Goal: Task Accomplishment & Management: Complete application form

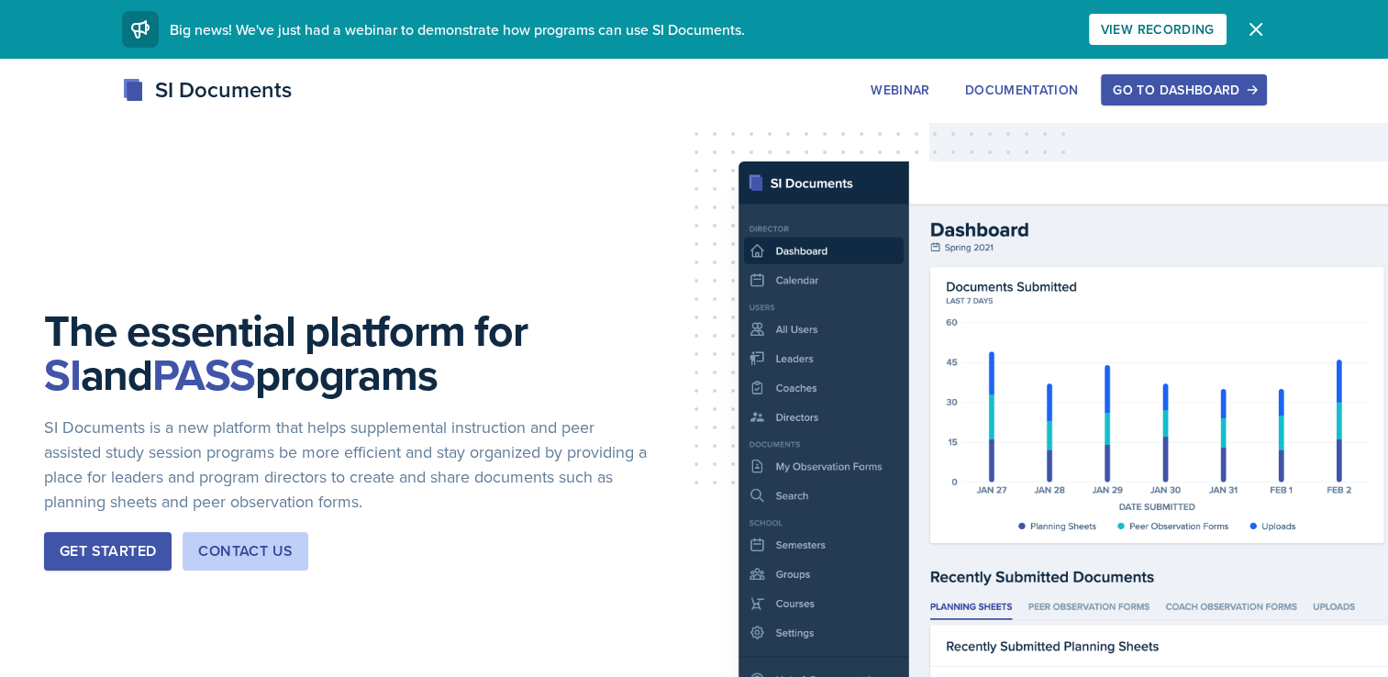
click at [1138, 103] on button "Go to Dashboard" at bounding box center [1183, 89] width 165 height 31
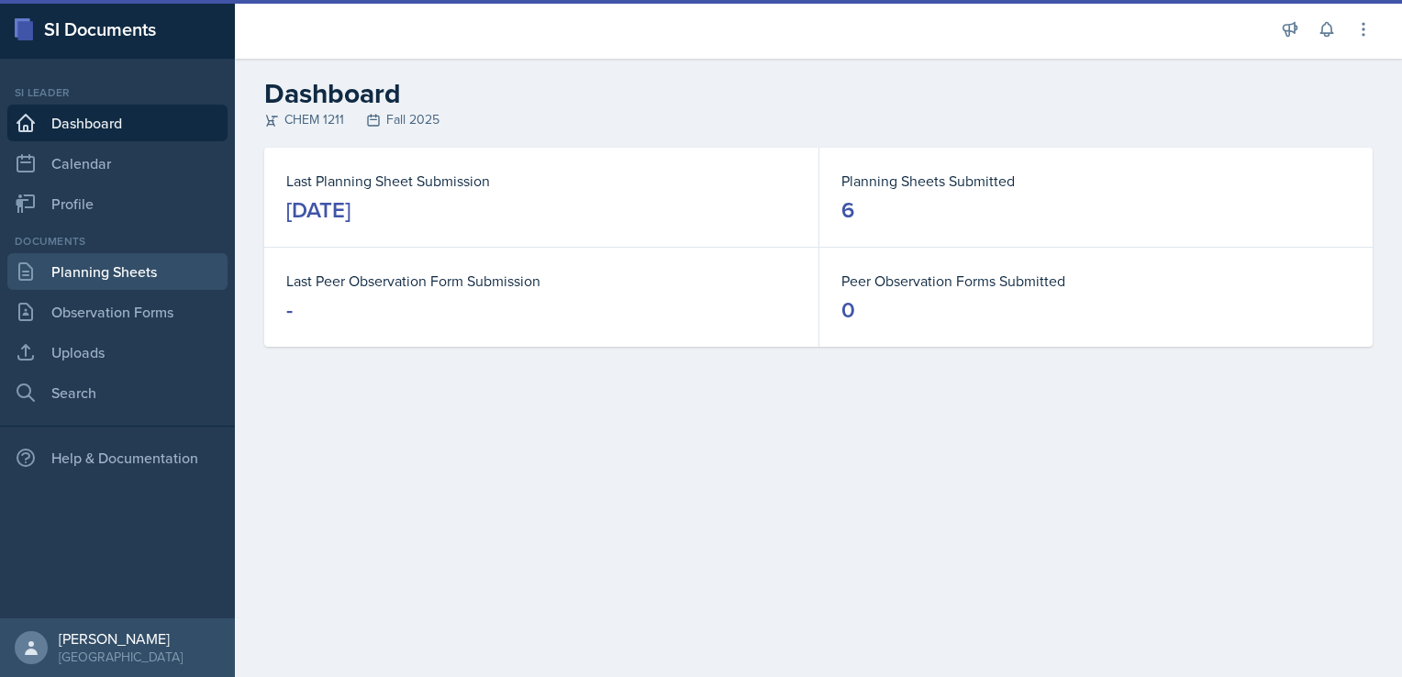
click at [143, 269] on link "Planning Sheets" at bounding box center [117, 271] width 220 height 37
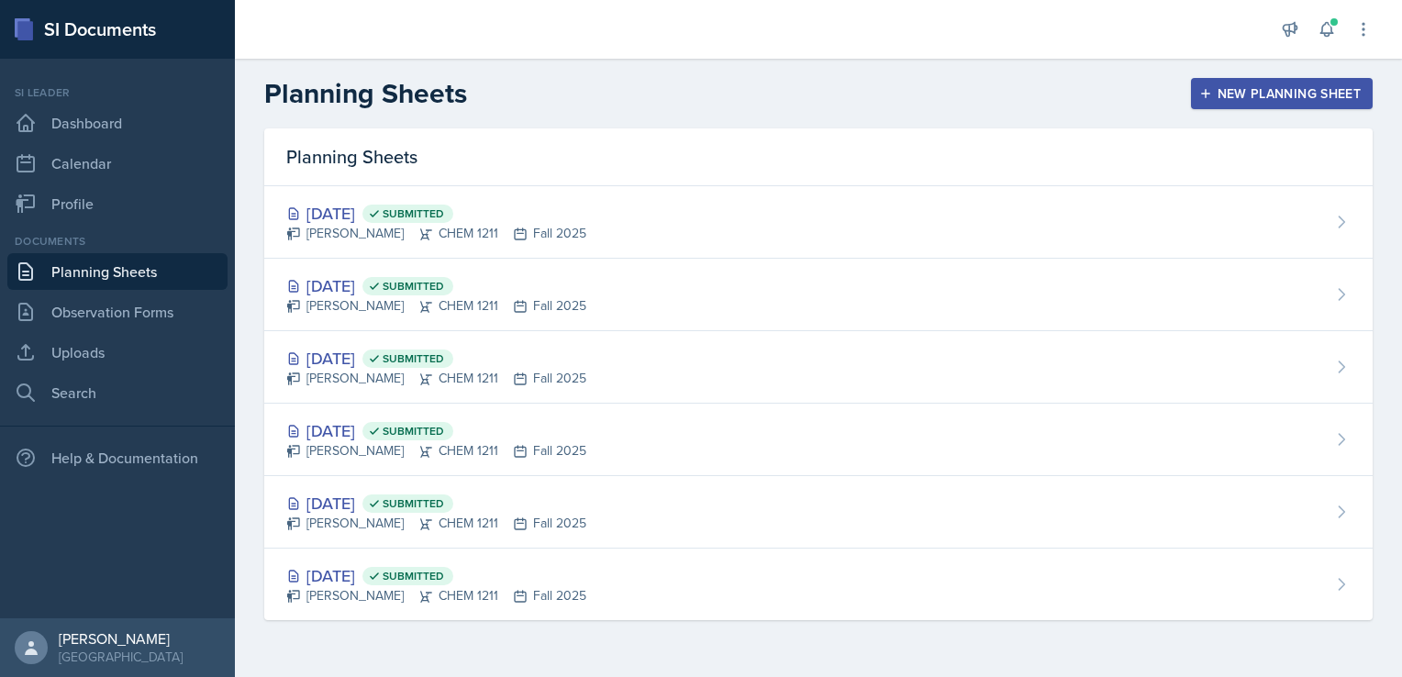
click at [1297, 92] on div "New Planning Sheet" at bounding box center [1282, 93] width 158 height 15
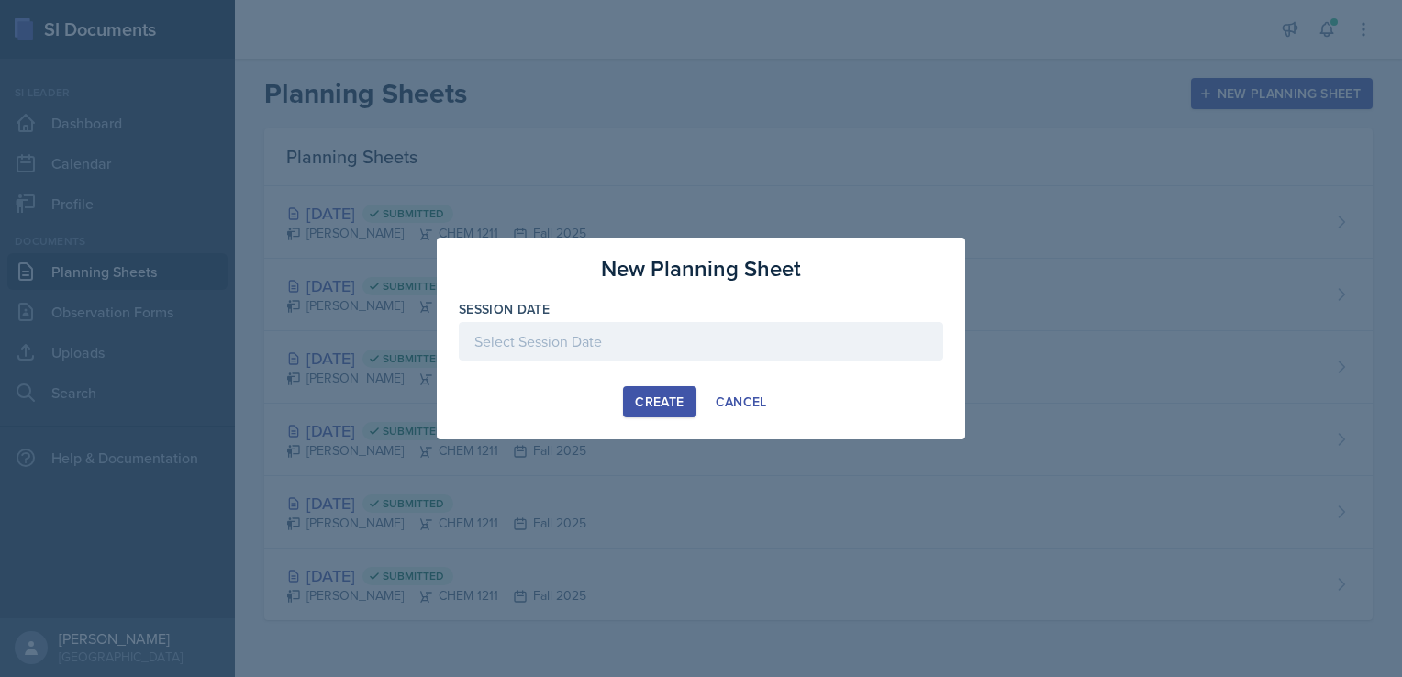
click at [694, 329] on div at bounding box center [701, 341] width 484 height 39
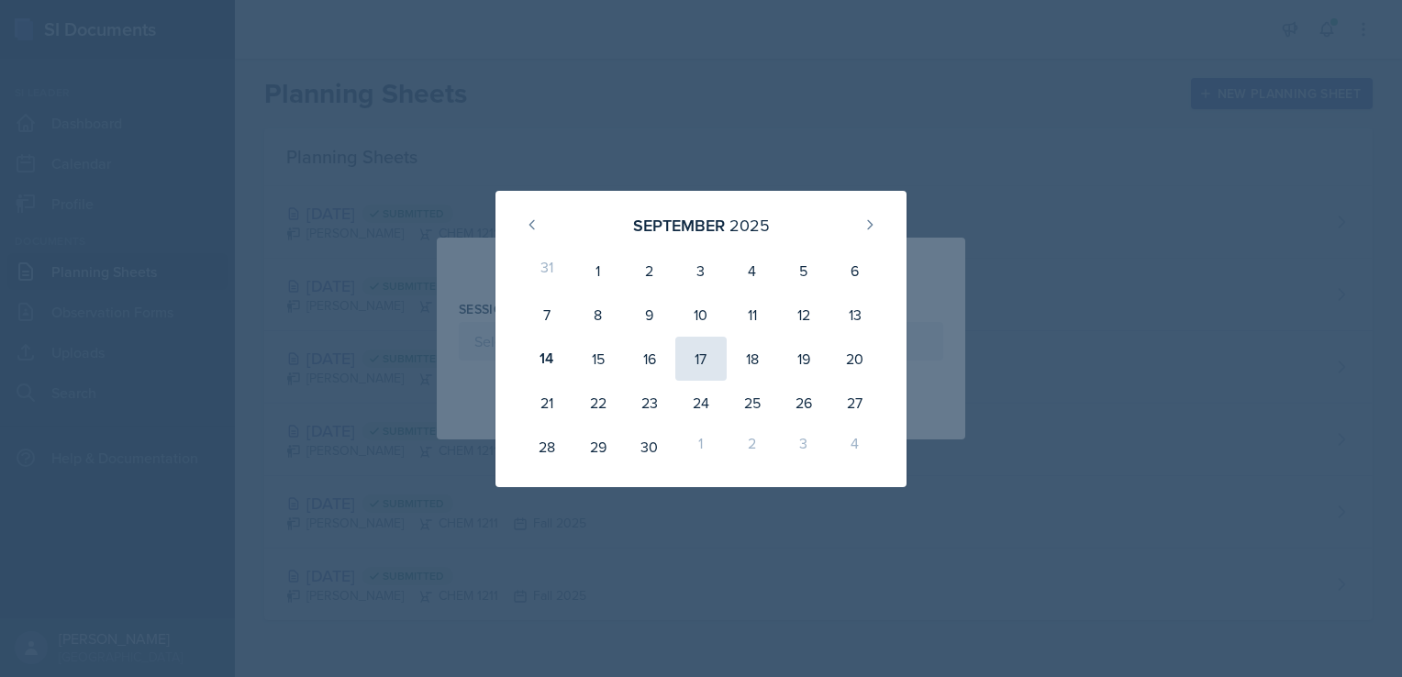
click at [701, 365] on div "17" at bounding box center [700, 359] width 51 height 44
type input "[DATE]"
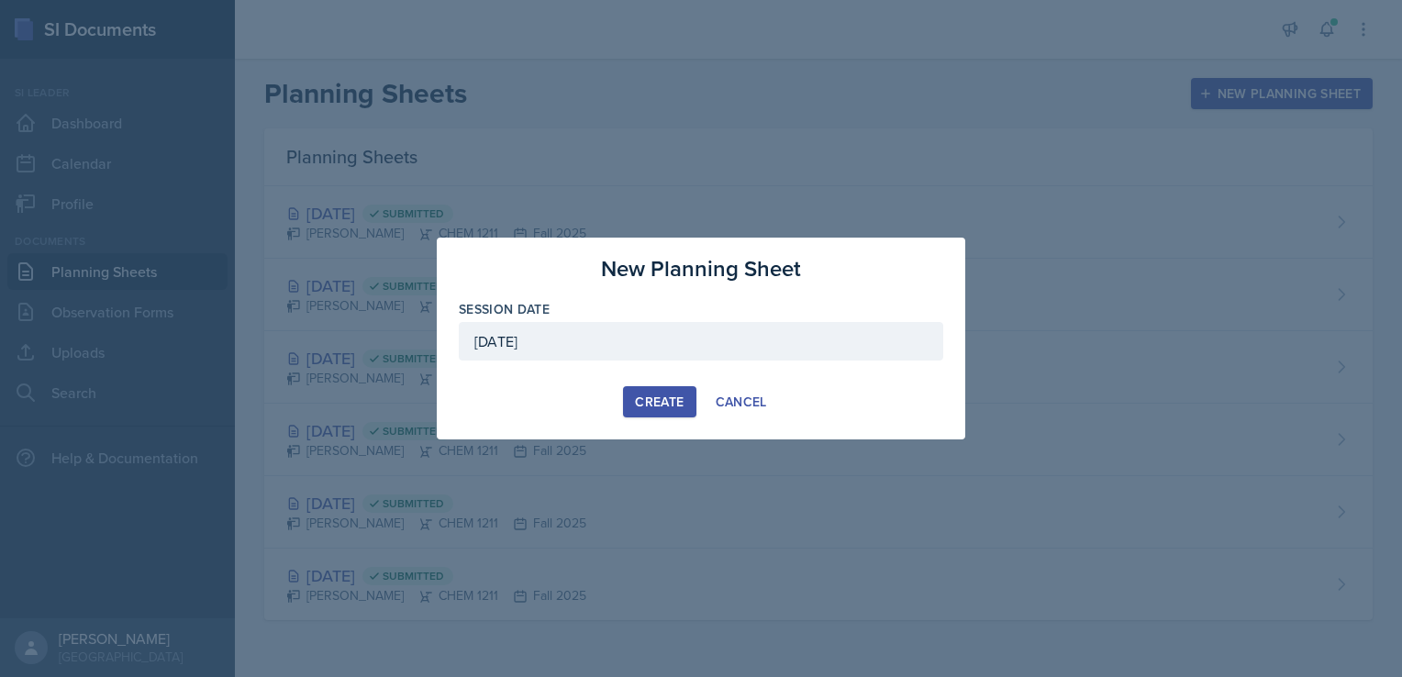
click at [650, 404] on div "Create" at bounding box center [659, 402] width 49 height 15
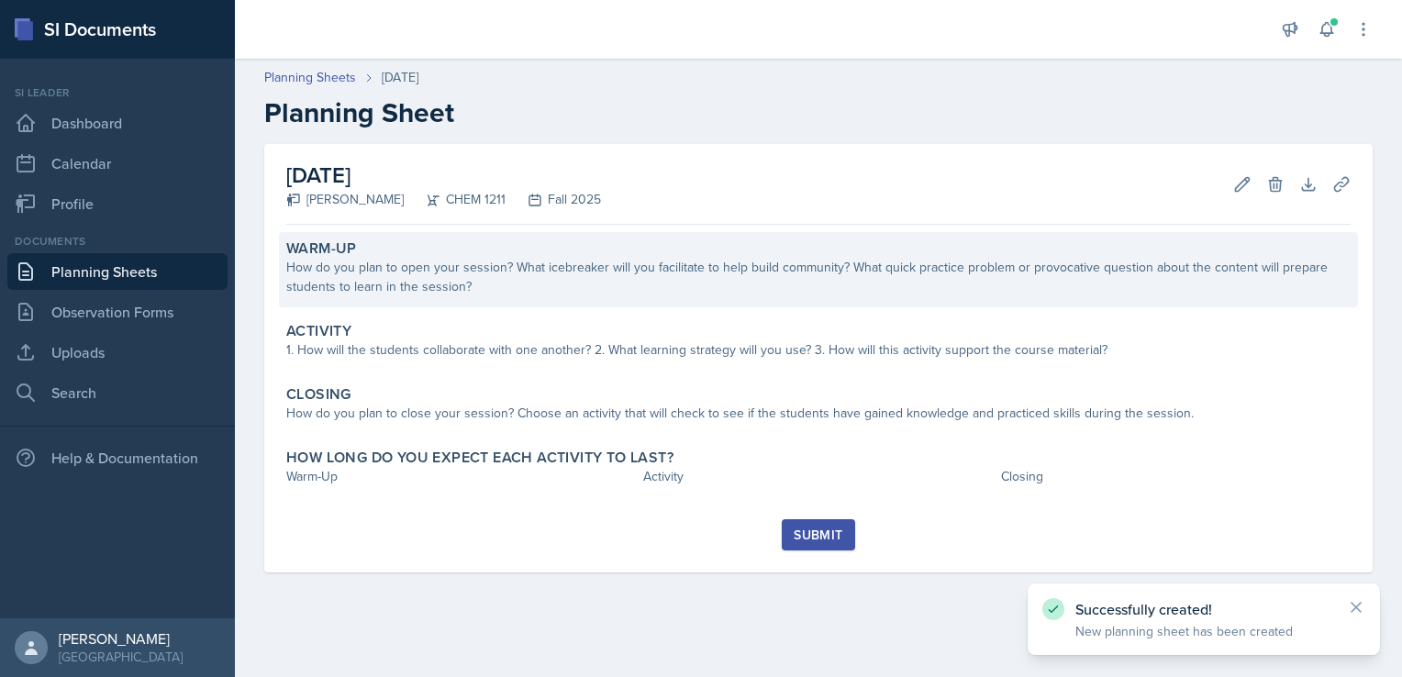
click at [407, 273] on div "How do you plan to open your session? What icebreaker will you facilitate to he…" at bounding box center [818, 277] width 1064 height 39
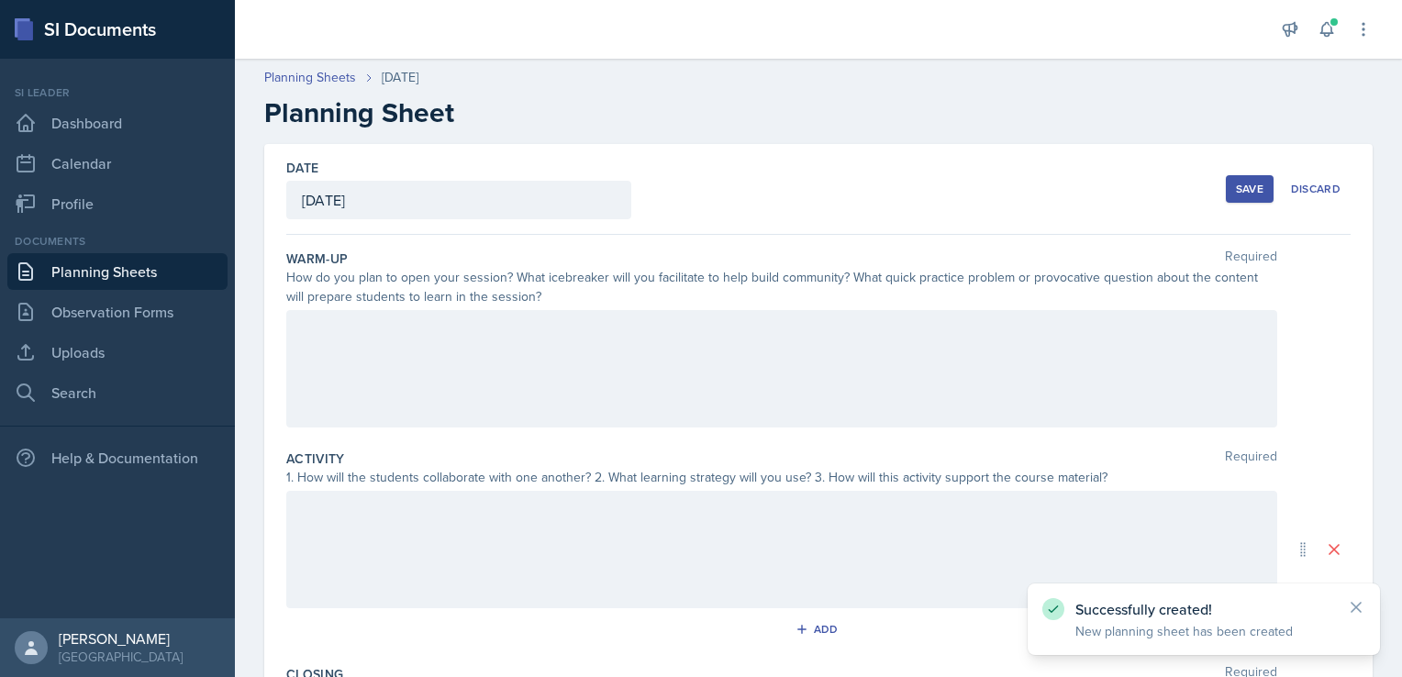
click at [488, 345] on div at bounding box center [781, 368] width 991 height 117
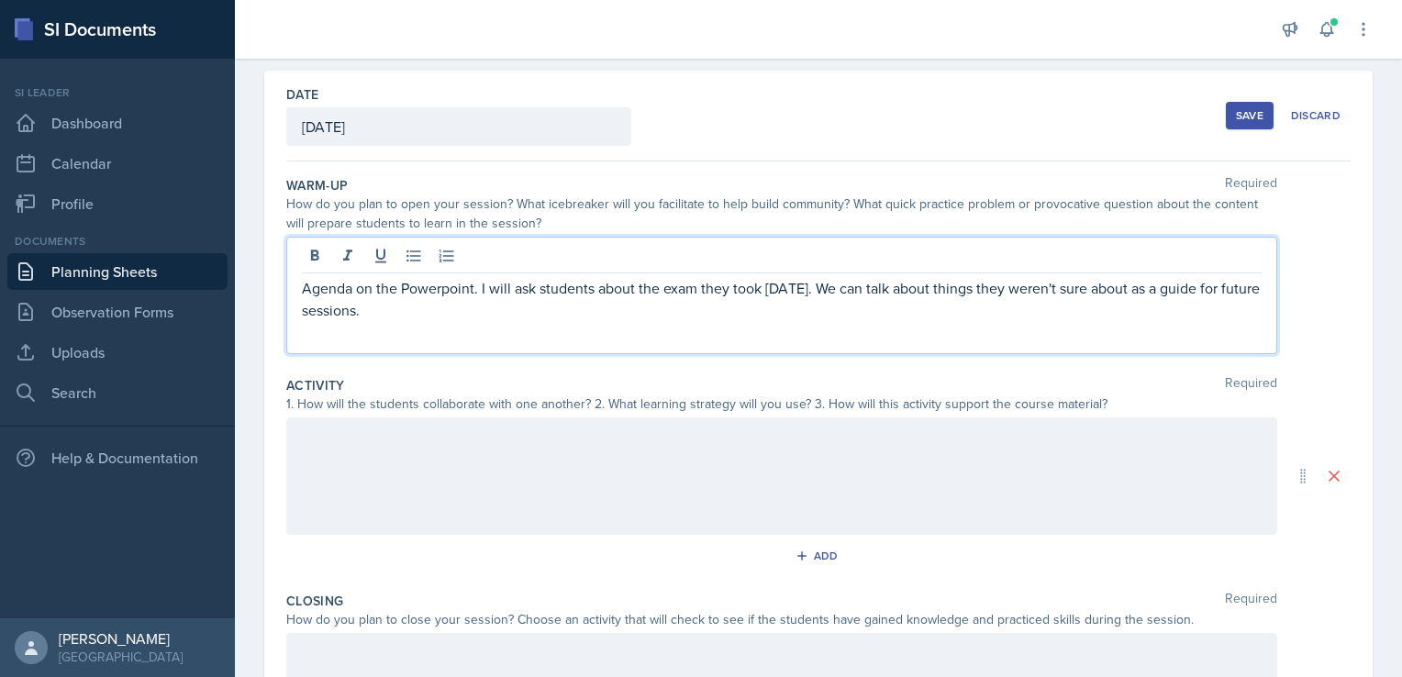
click at [451, 437] on p at bounding box center [782, 437] width 960 height 22
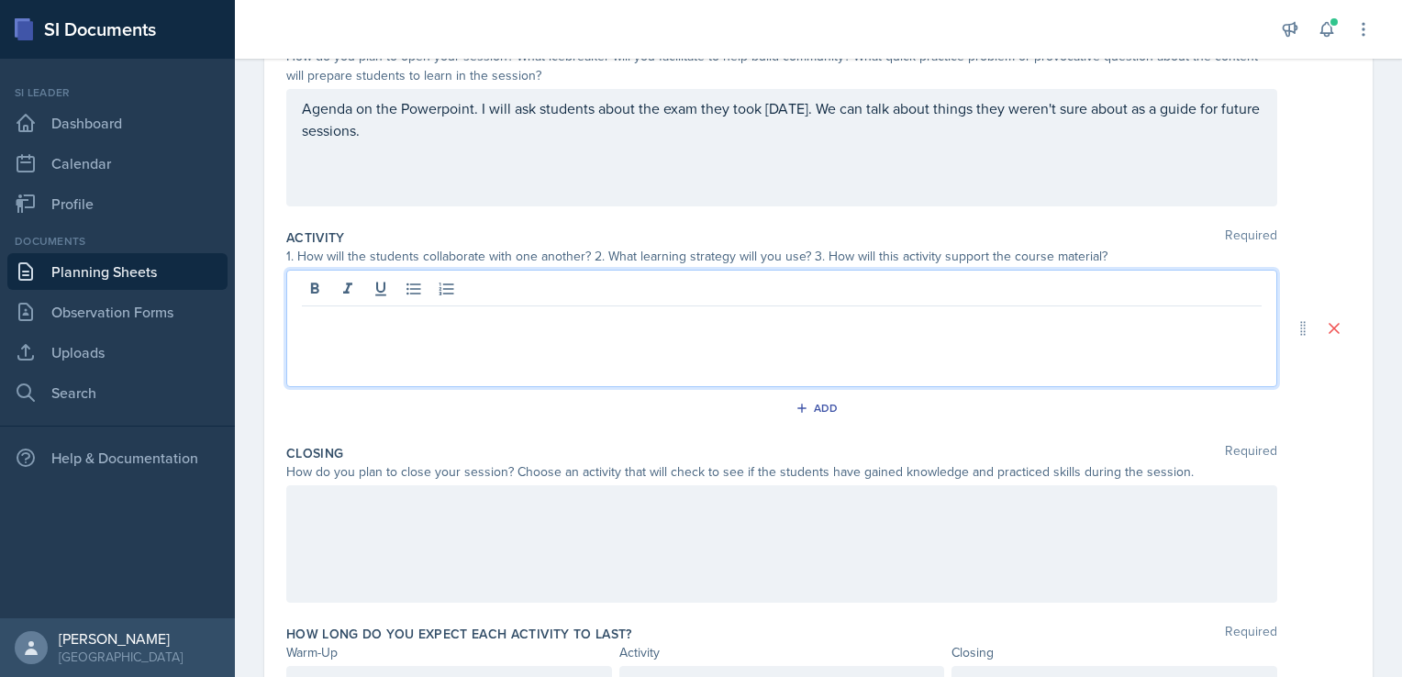
scroll to position [225, 0]
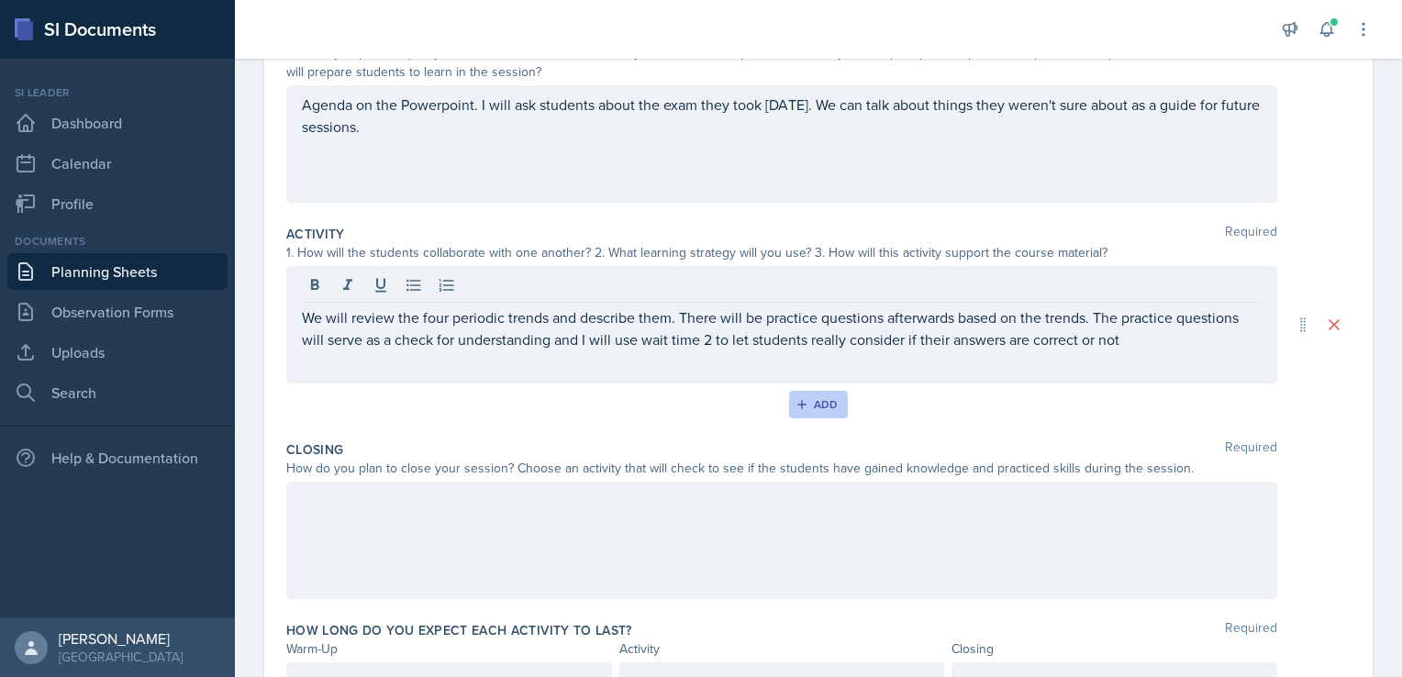
click at [820, 406] on div "Add" at bounding box center [818, 404] width 39 height 15
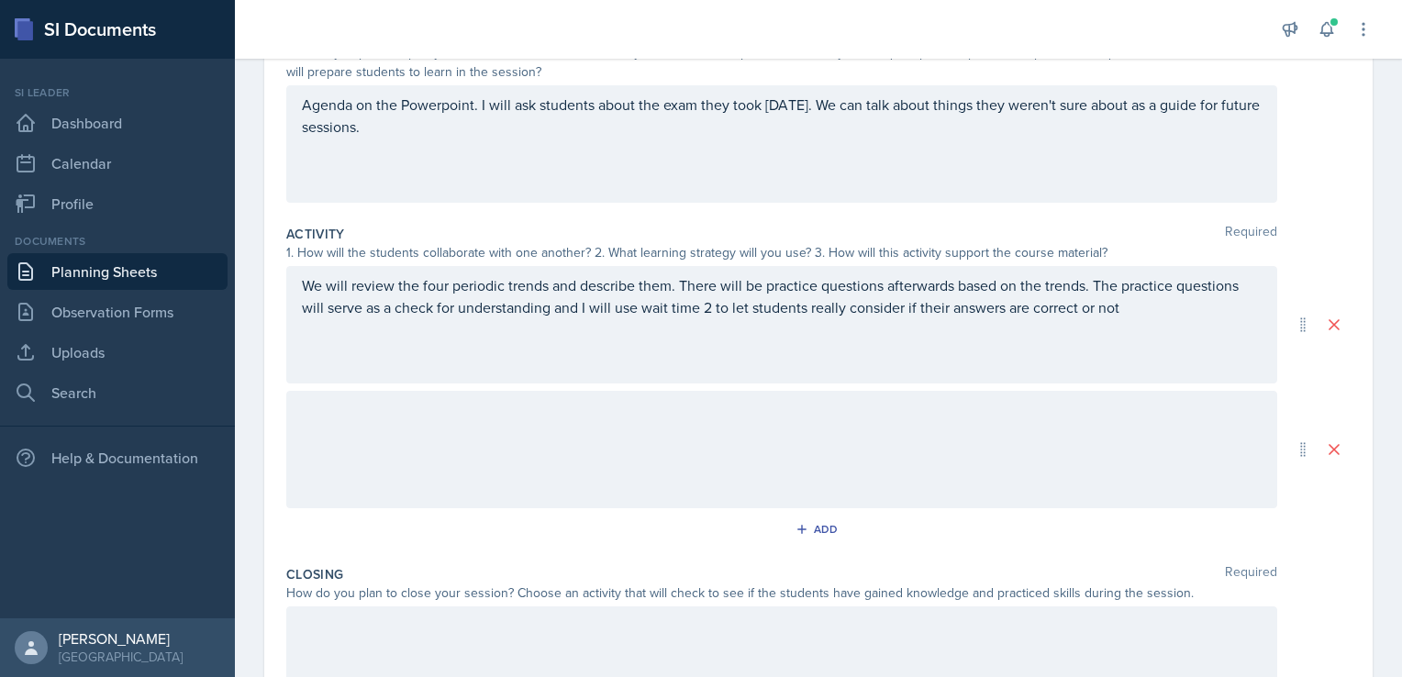
click at [756, 420] on div at bounding box center [781, 449] width 991 height 117
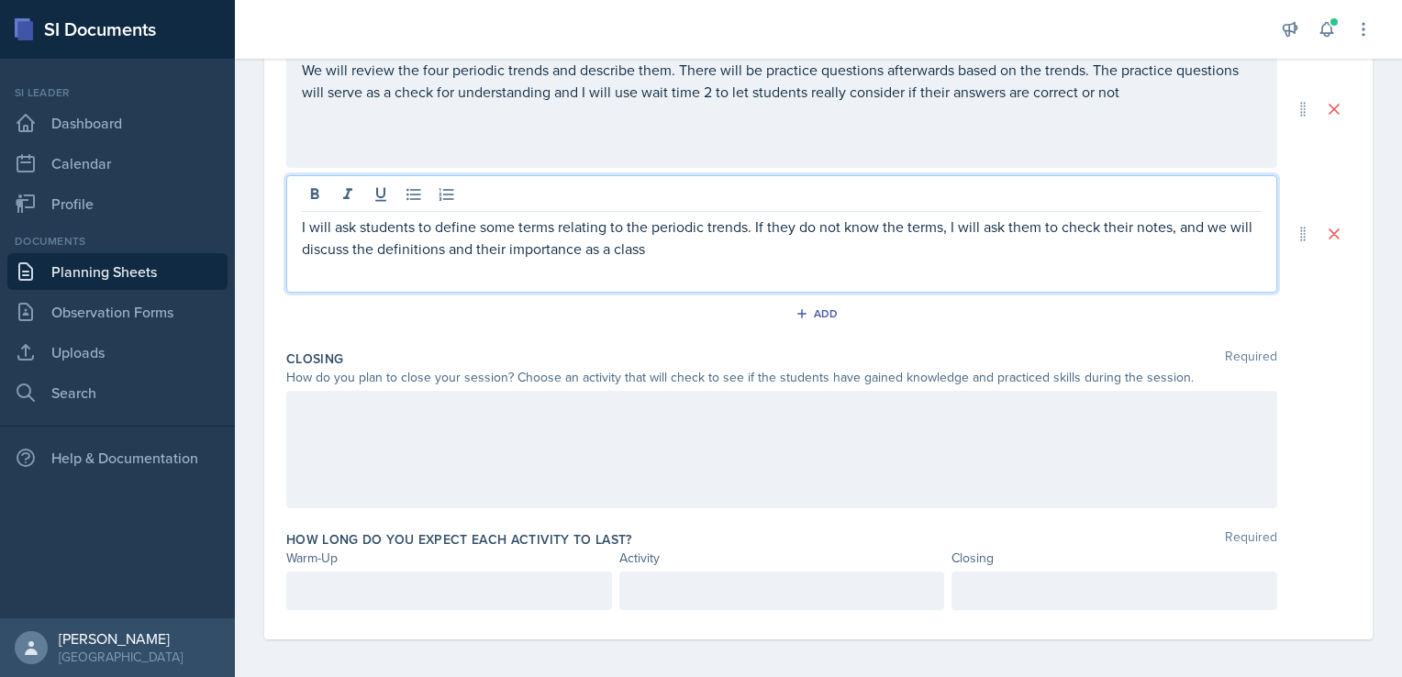
scroll to position [445, 0]
click at [897, 339] on div "Closing Required How do you plan to close your session? Choose an activity that…" at bounding box center [818, 428] width 1064 height 181
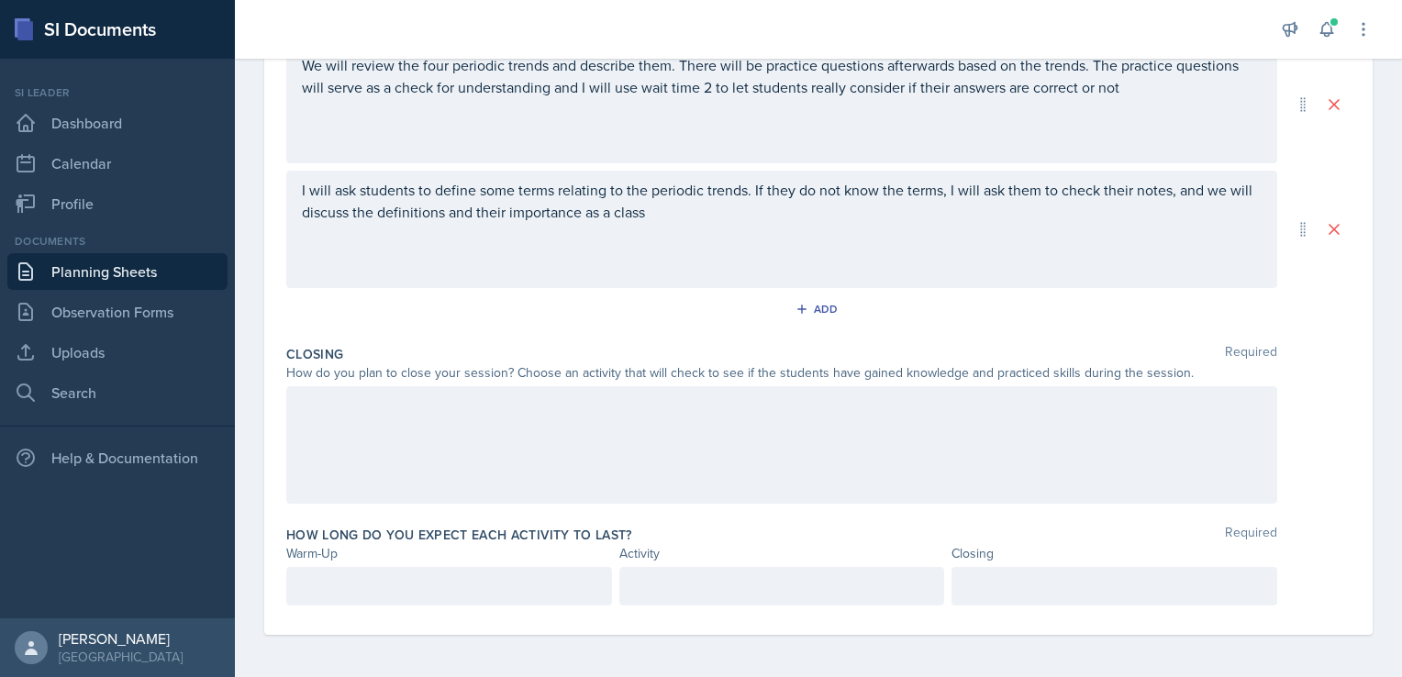
click at [743, 427] on div at bounding box center [781, 444] width 991 height 117
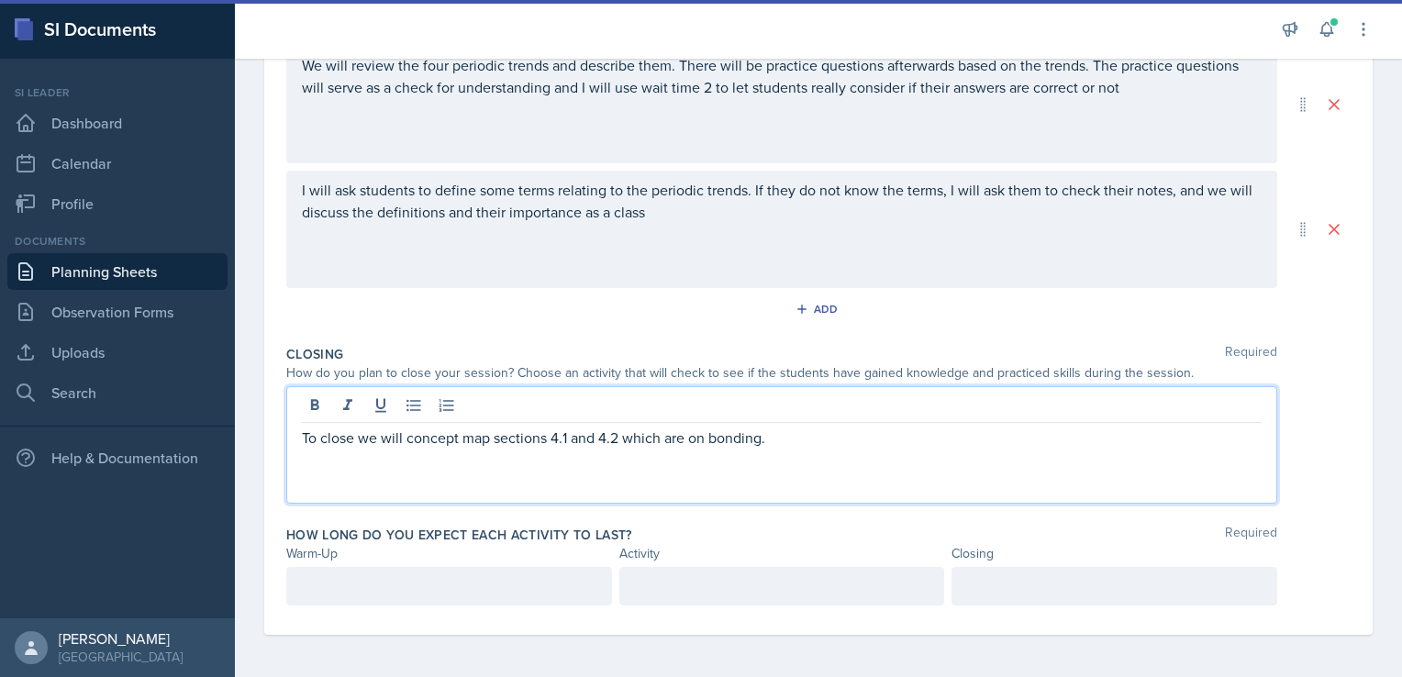
click at [439, 562] on div "How long do you expect each activity to last? Required Warm-Up Activity Closing" at bounding box center [818, 569] width 1064 height 102
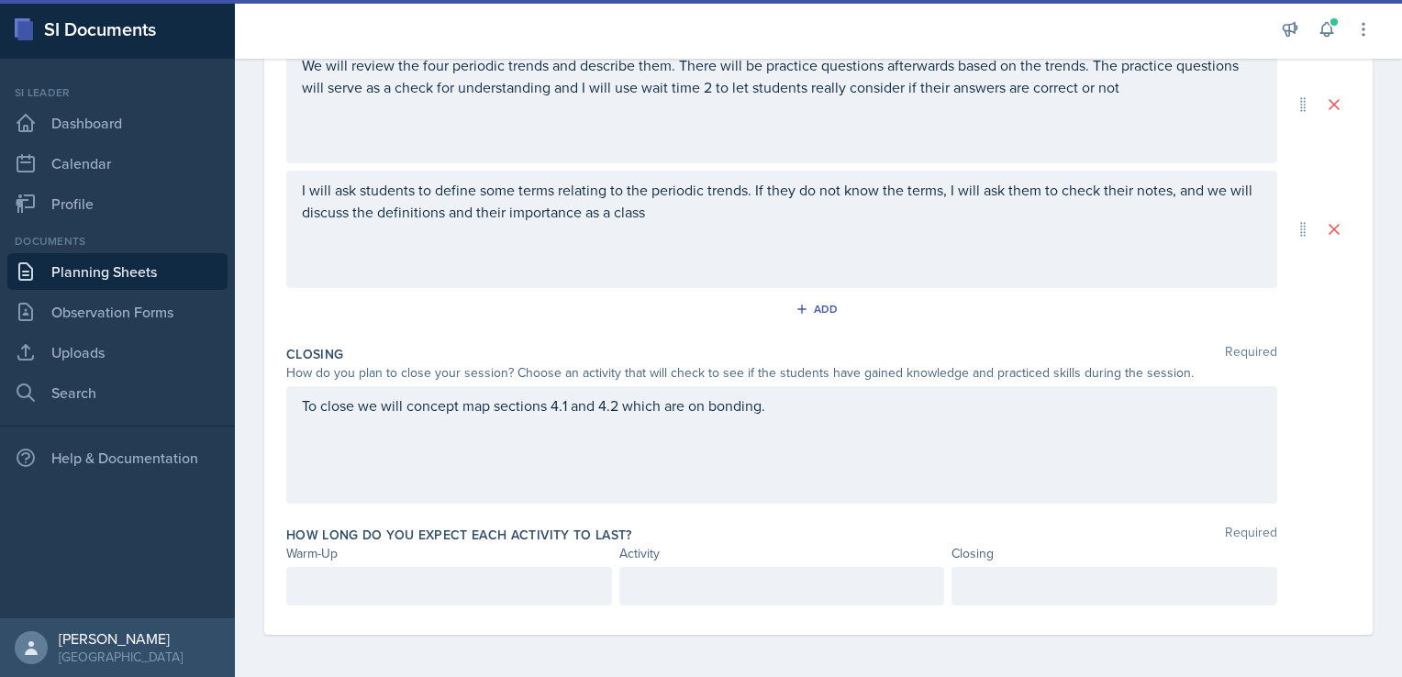
click at [433, 589] on div at bounding box center [449, 586] width 326 height 39
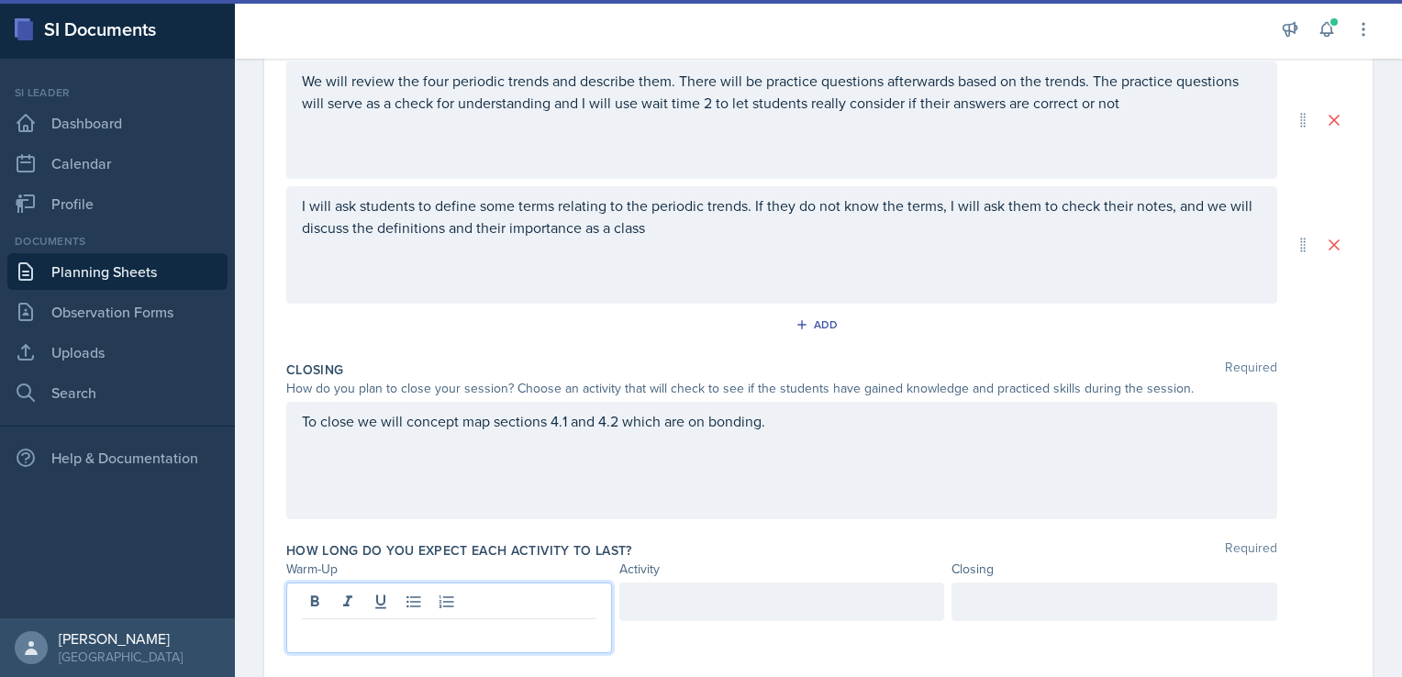
scroll to position [430, 0]
click at [630, 596] on div at bounding box center [782, 601] width 326 height 39
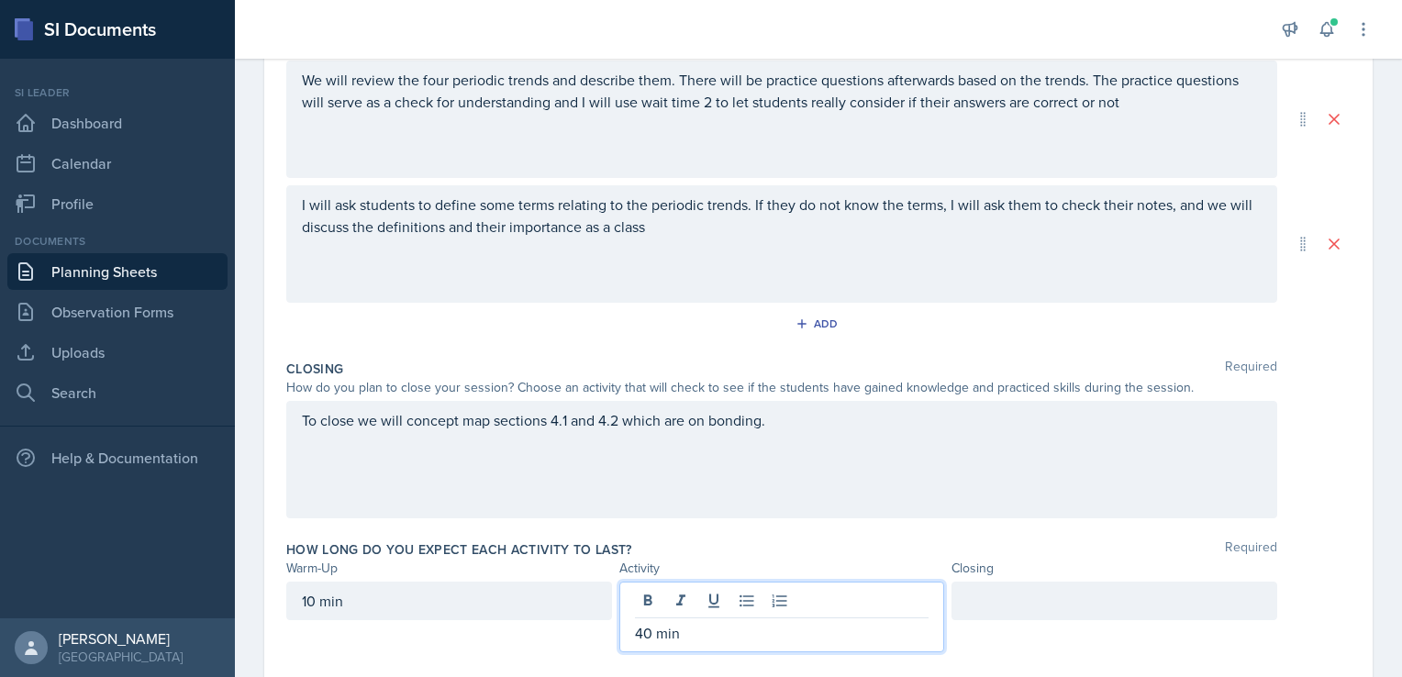
click at [978, 601] on div at bounding box center [1114, 601] width 326 height 39
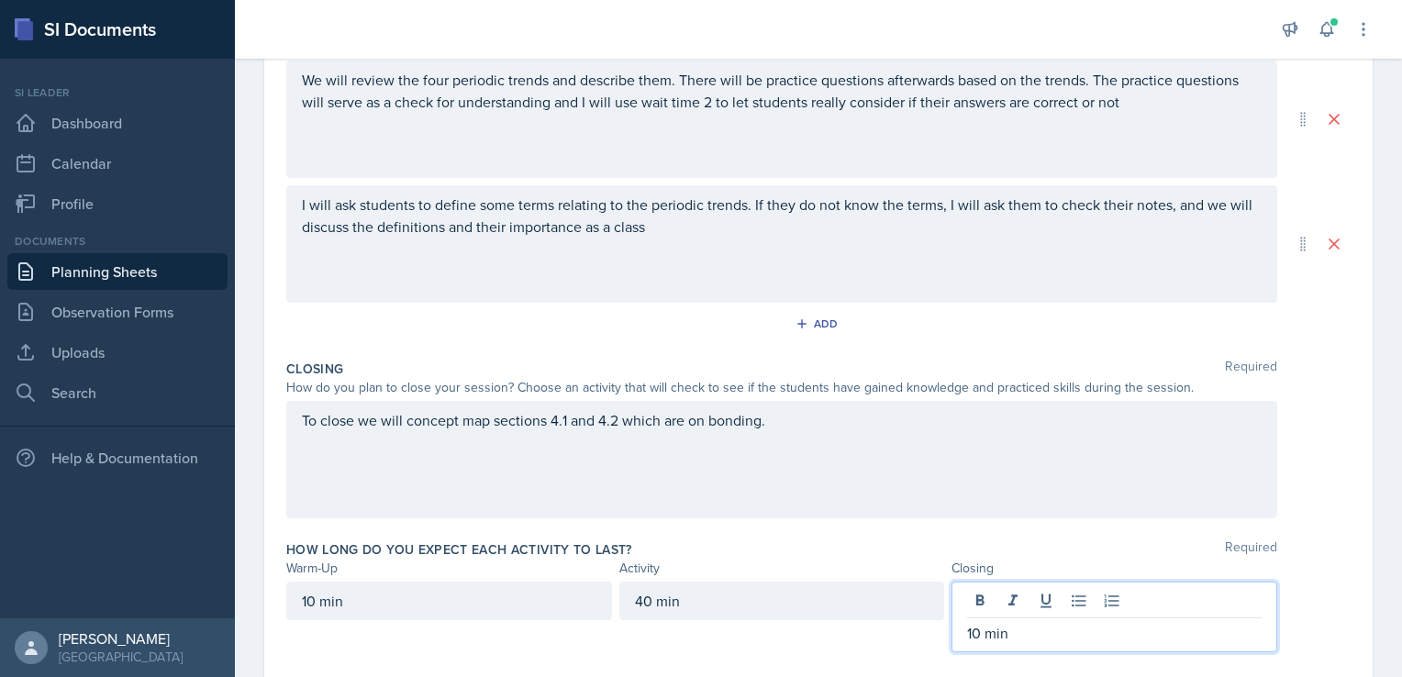
click at [907, 551] on div "How long do you expect each activity to last? Required" at bounding box center [818, 549] width 1064 height 18
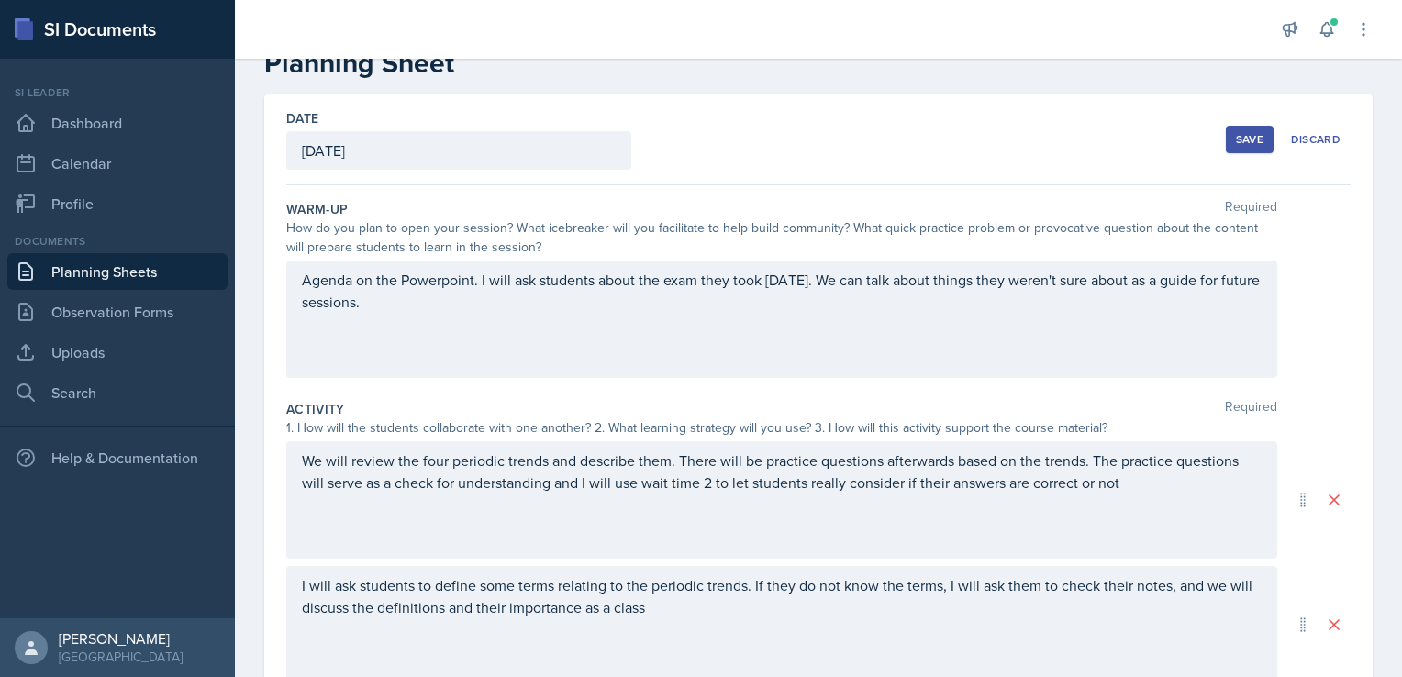
scroll to position [0, 0]
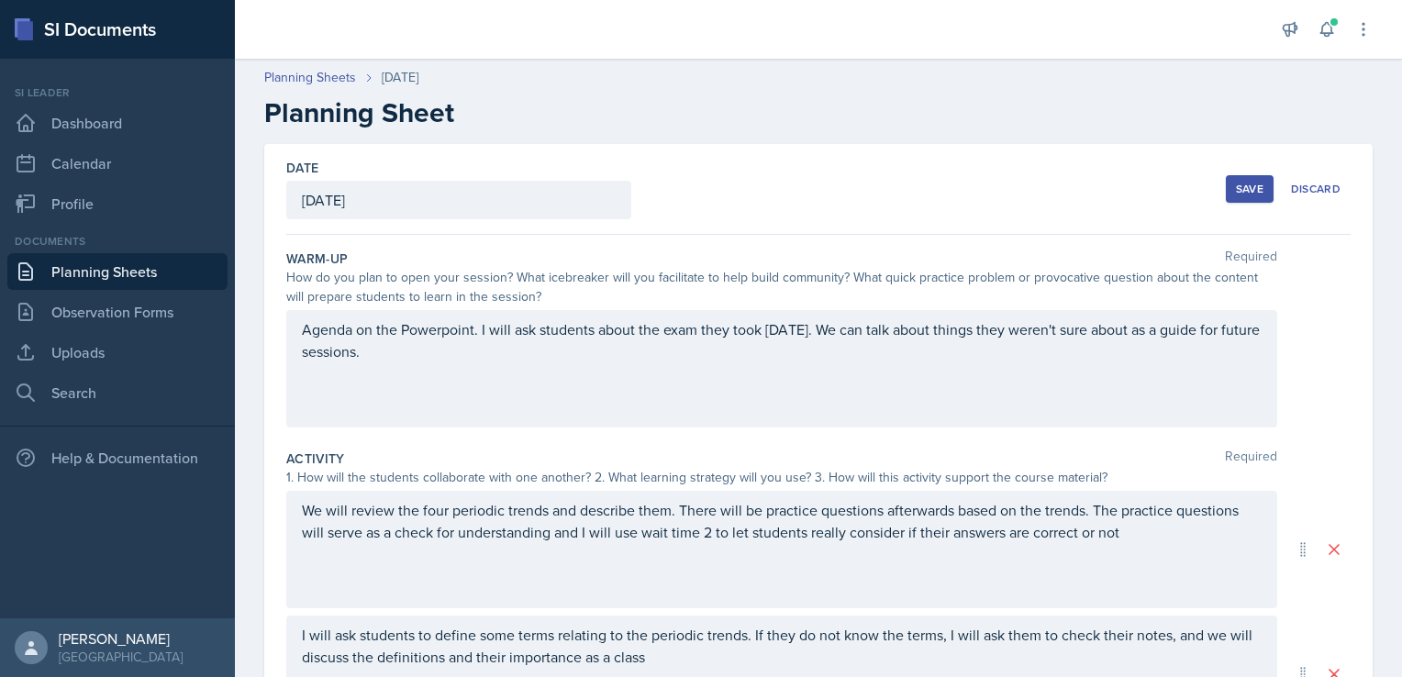
click at [1209, 196] on div "Date September 17th, 2025 September 2025 31 1 2 3 4 5 6 7 8 9 10 11 12 13 14 15…" at bounding box center [818, 189] width 1064 height 91
click at [1236, 195] on div "Save" at bounding box center [1250, 189] width 28 height 15
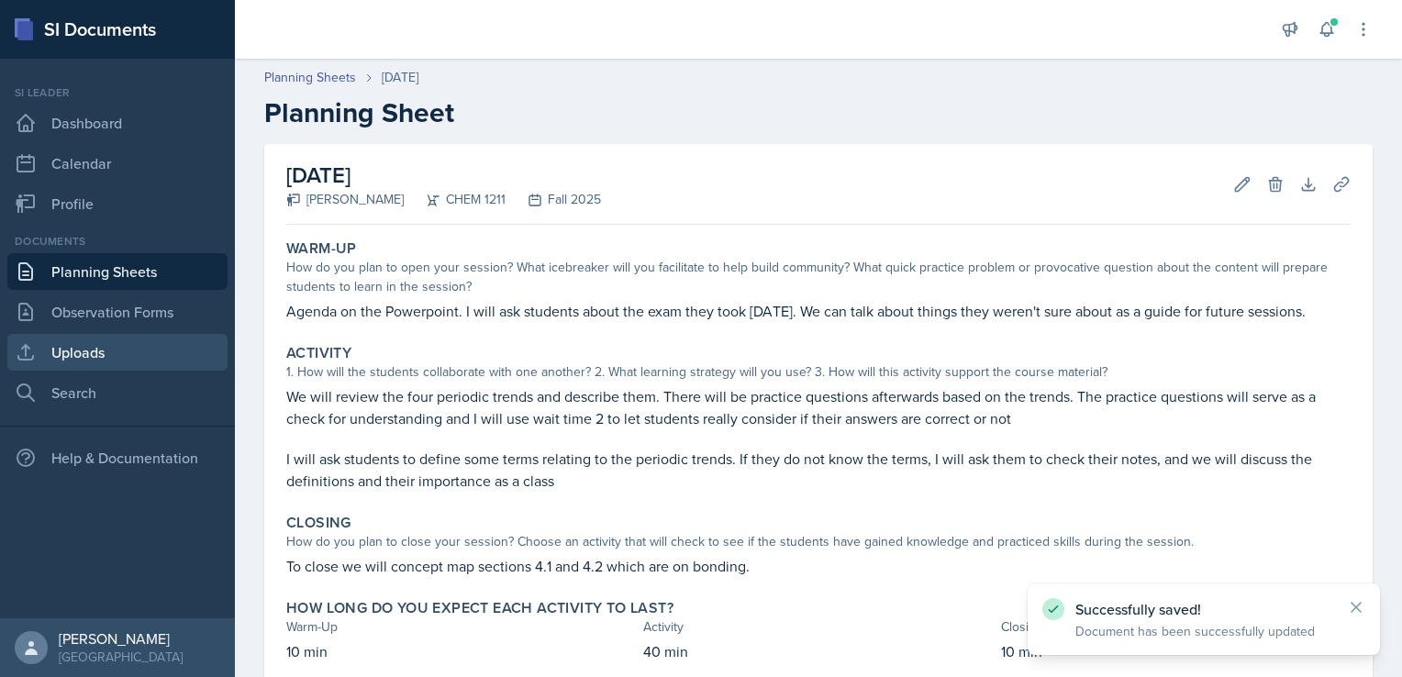
click at [122, 352] on link "Uploads" at bounding box center [117, 352] width 220 height 37
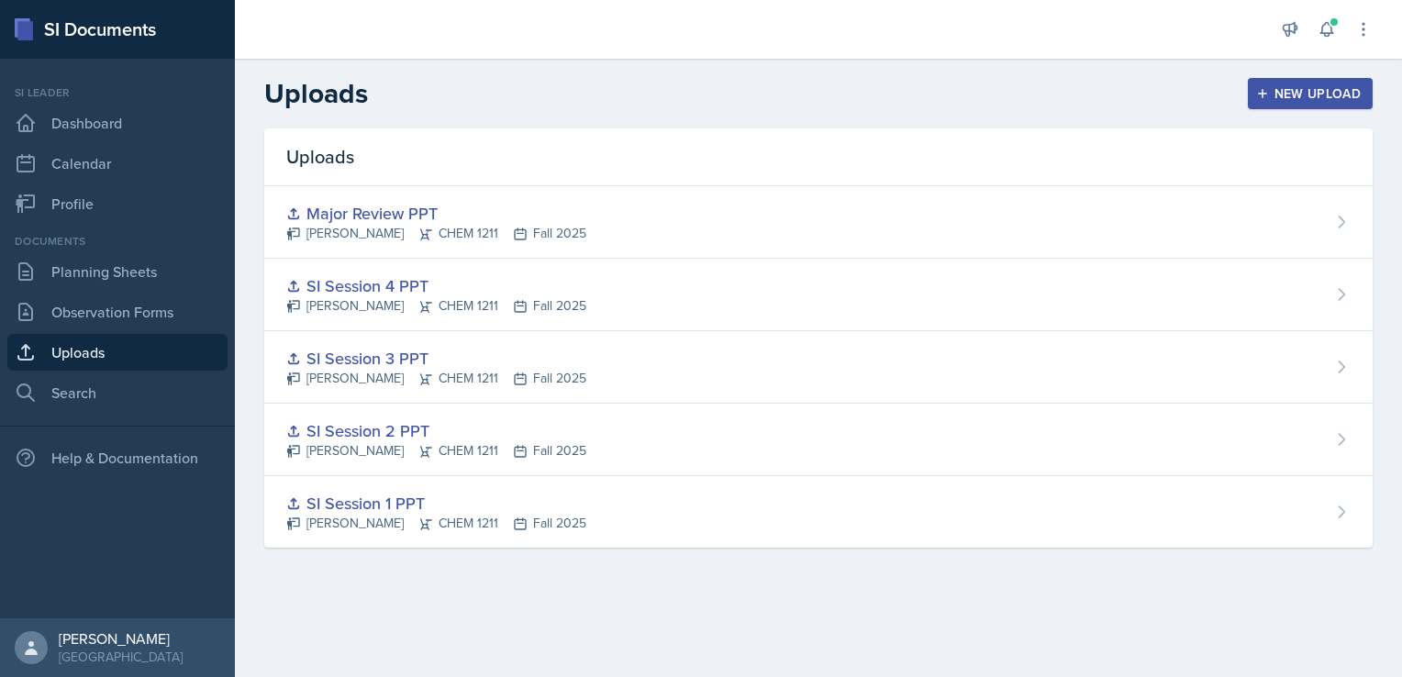
click at [1277, 95] on div "New Upload" at bounding box center [1311, 93] width 102 height 15
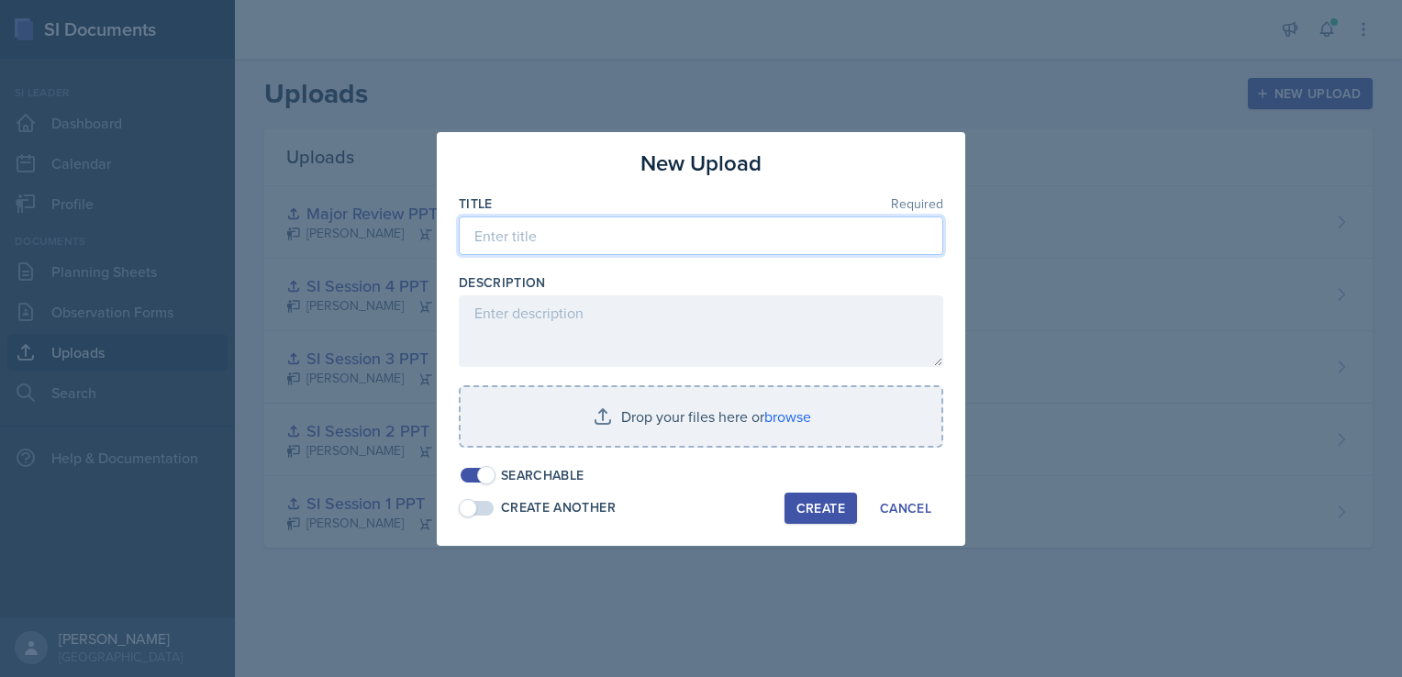
click at [657, 237] on input at bounding box center [701, 236] width 484 height 39
type input "SI Session 5"
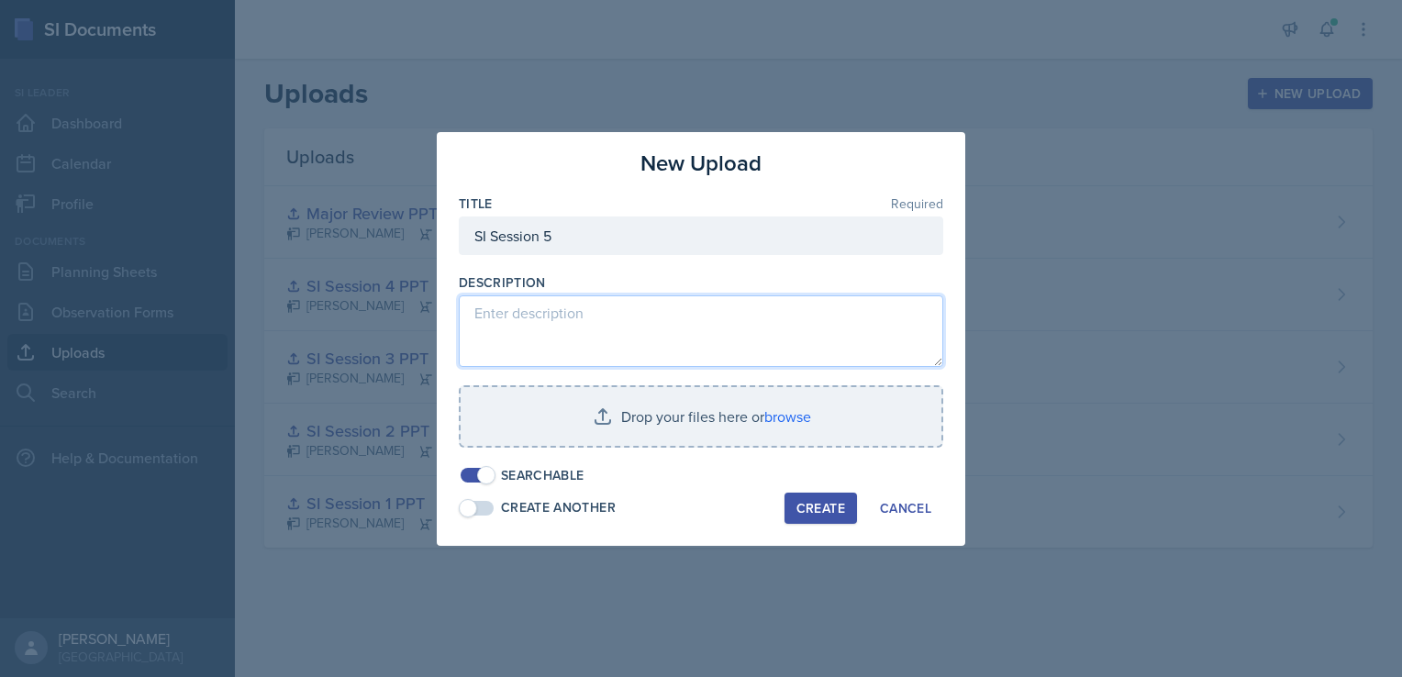
click at [624, 295] on textarea at bounding box center [701, 331] width 484 height 72
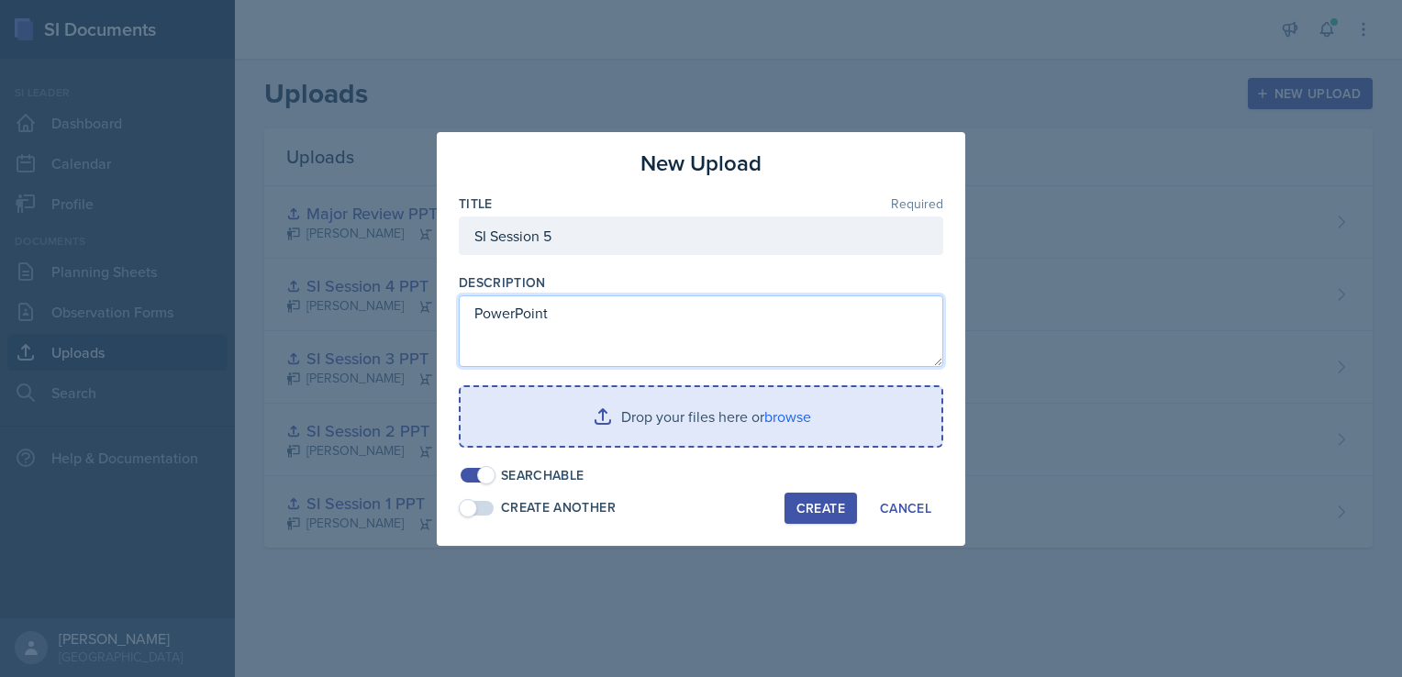
type textarea "PowerPoint"
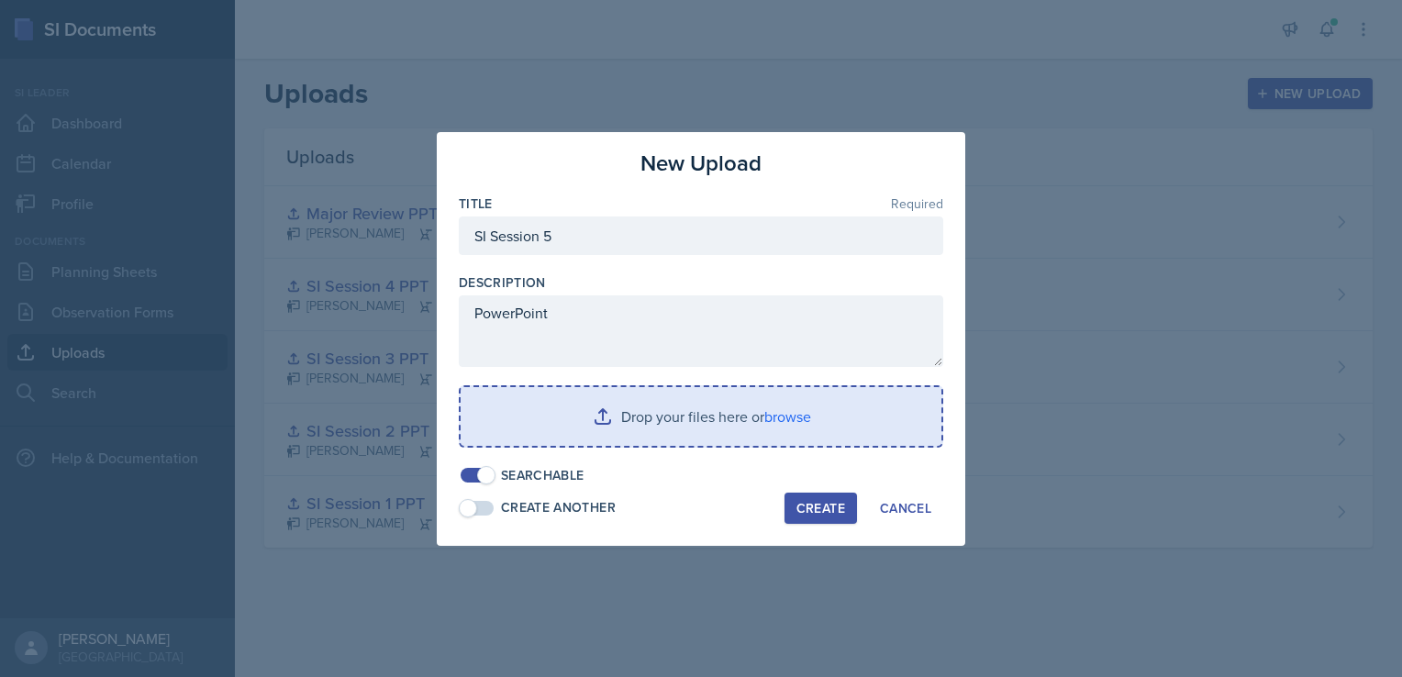
click at [807, 417] on input "file" at bounding box center [701, 416] width 481 height 59
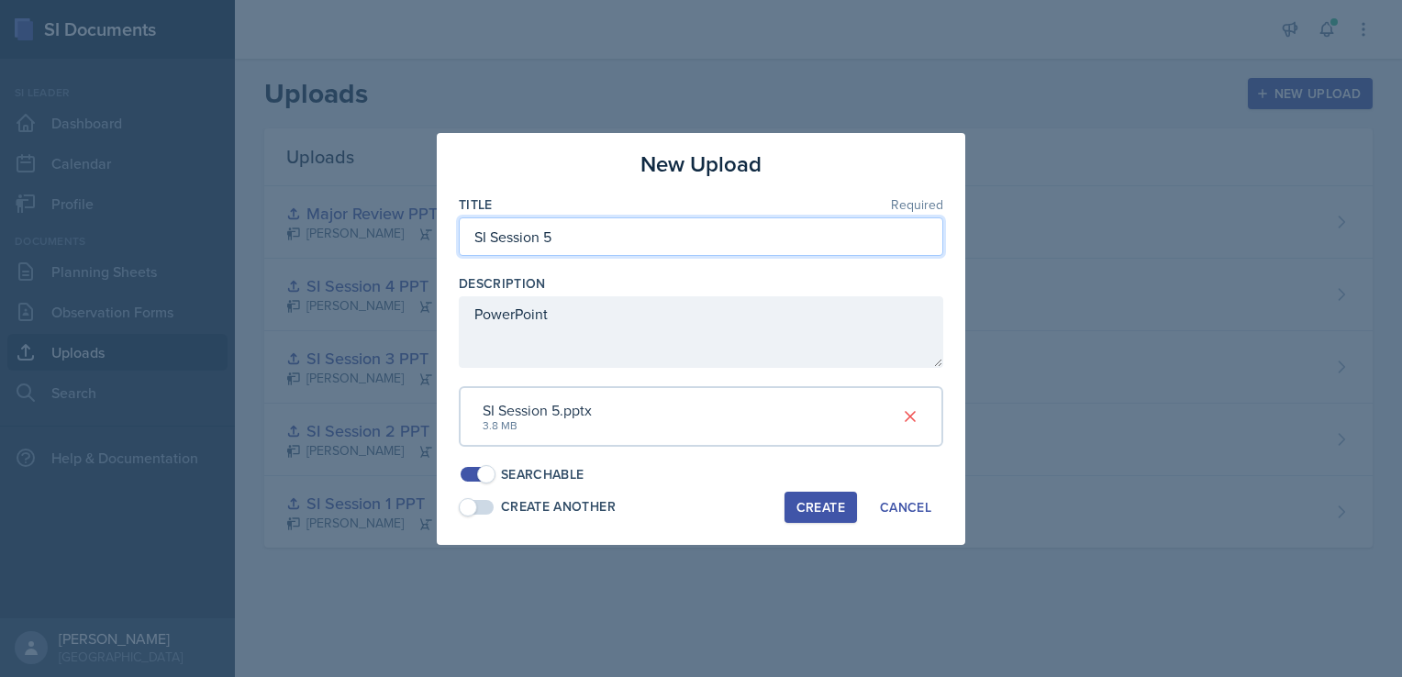
click at [640, 239] on input "SI Session 5" at bounding box center [701, 236] width 484 height 39
type input "SI Session 5 PPT"
click at [809, 508] on div "Create" at bounding box center [820, 507] width 49 height 15
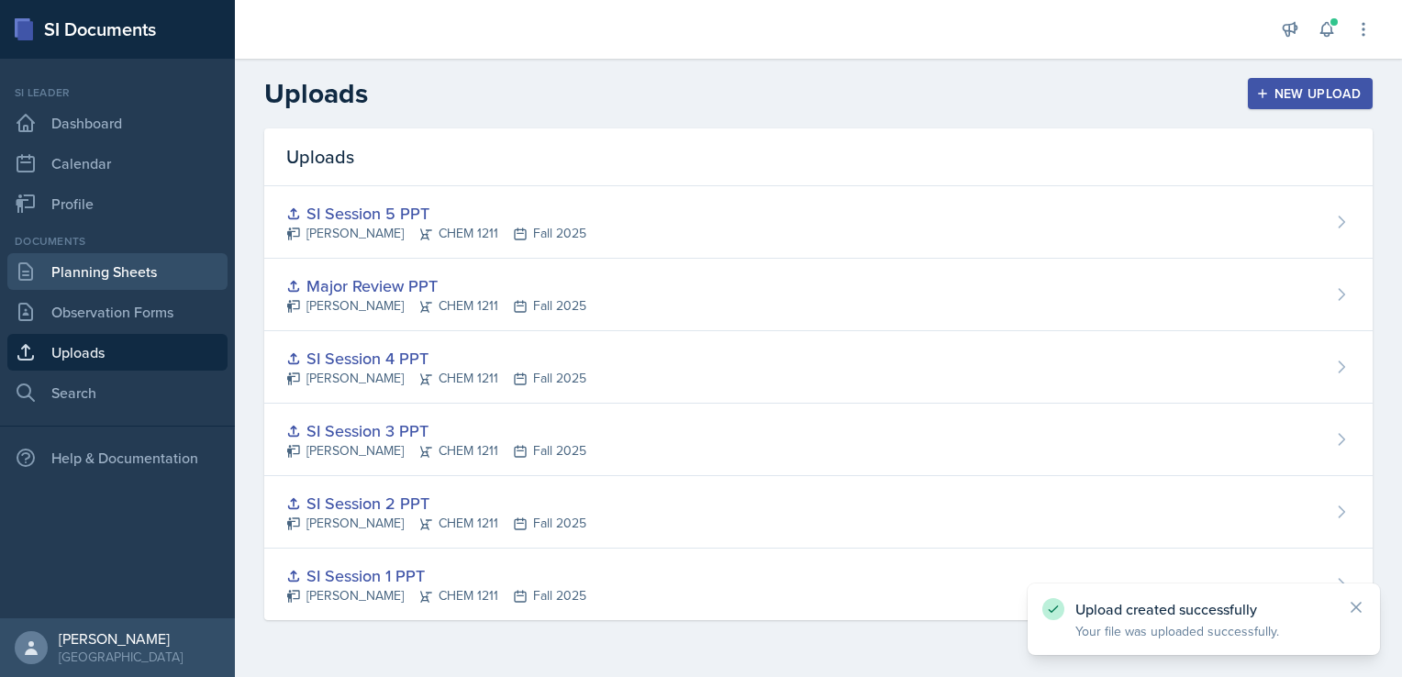
click at [147, 260] on link "Planning Sheets" at bounding box center [117, 271] width 220 height 37
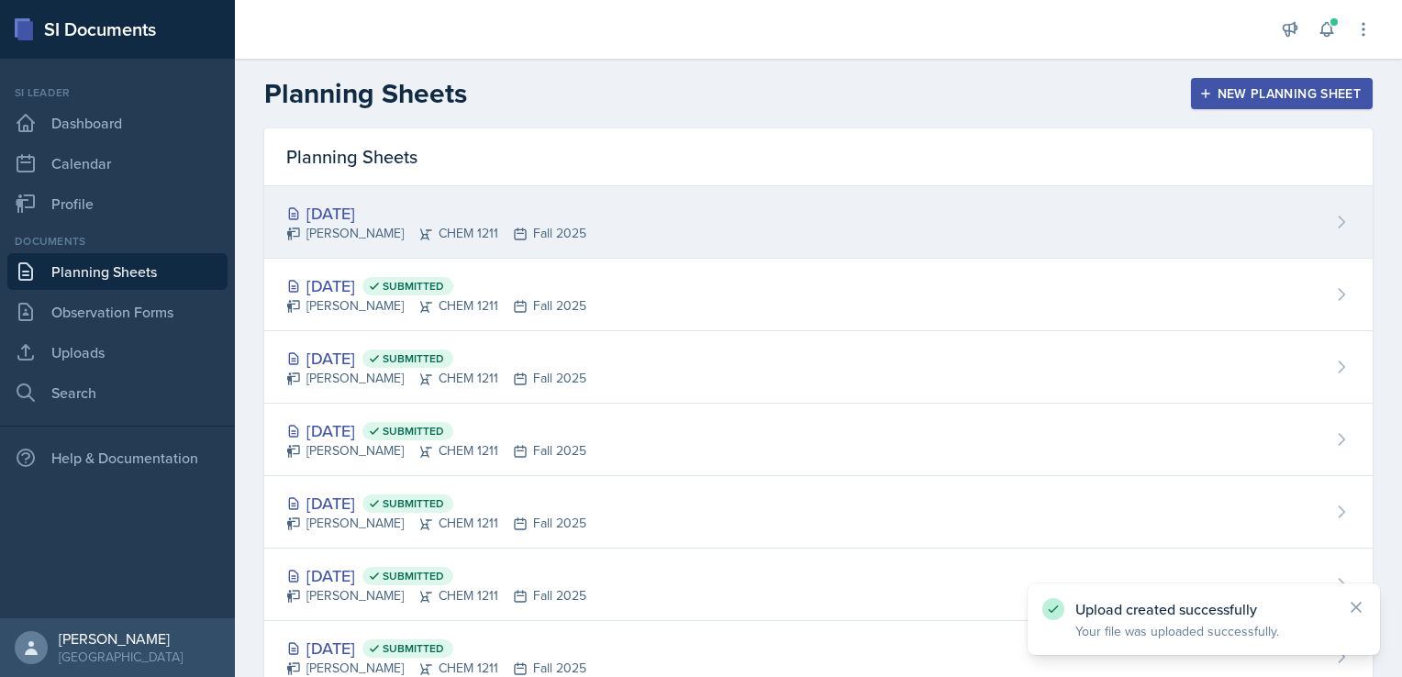
click at [995, 218] on div "Sep 17th, 2025 James Coker CHEM 1211 Fall 2025" at bounding box center [818, 222] width 1108 height 72
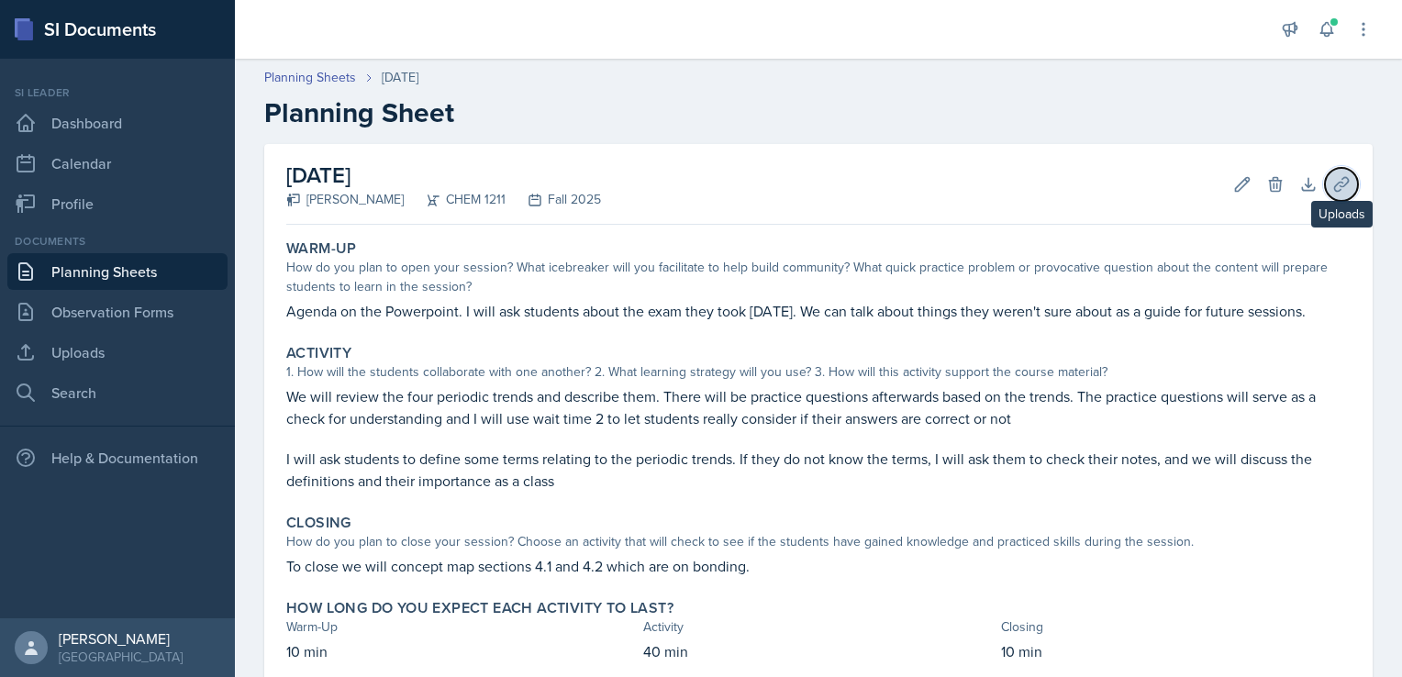
click at [1332, 192] on icon at bounding box center [1341, 184] width 18 height 18
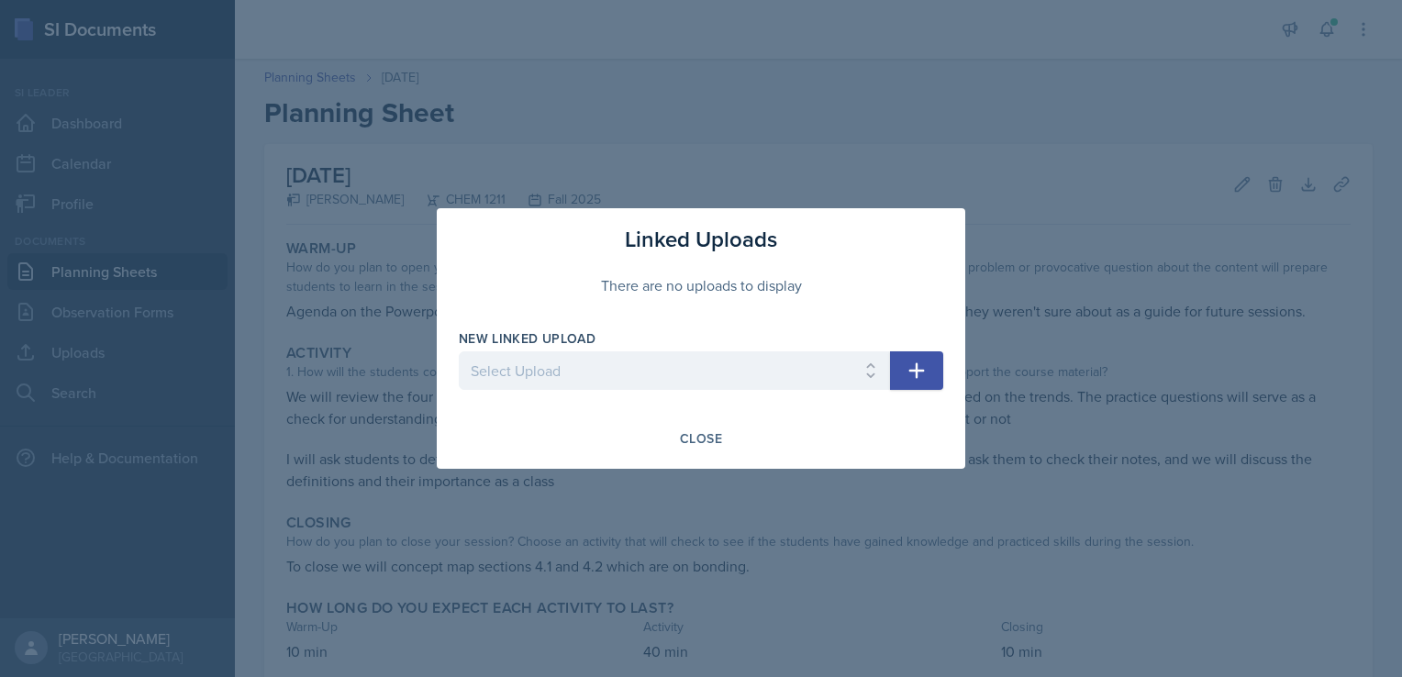
click at [740, 348] on div "New Linked Upload Select Upload SI Session 1 PPT SI Session 2 PPT SI Session 3 …" at bounding box center [674, 368] width 431 height 79
click at [729, 362] on select "Select Upload SI Session 1 PPT SI Session 2 PPT SI Session 3 PPT SI Session 4 P…" at bounding box center [674, 370] width 431 height 39
select select "87ed0cf9-794a-4f2d-aa19-43bff683d03f"
click at [459, 351] on select "Select Upload SI Session 1 PPT SI Session 2 PPT SI Session 3 PPT SI Session 4 P…" at bounding box center [674, 370] width 431 height 39
click at [920, 375] on icon "button" at bounding box center [917, 371] width 22 height 22
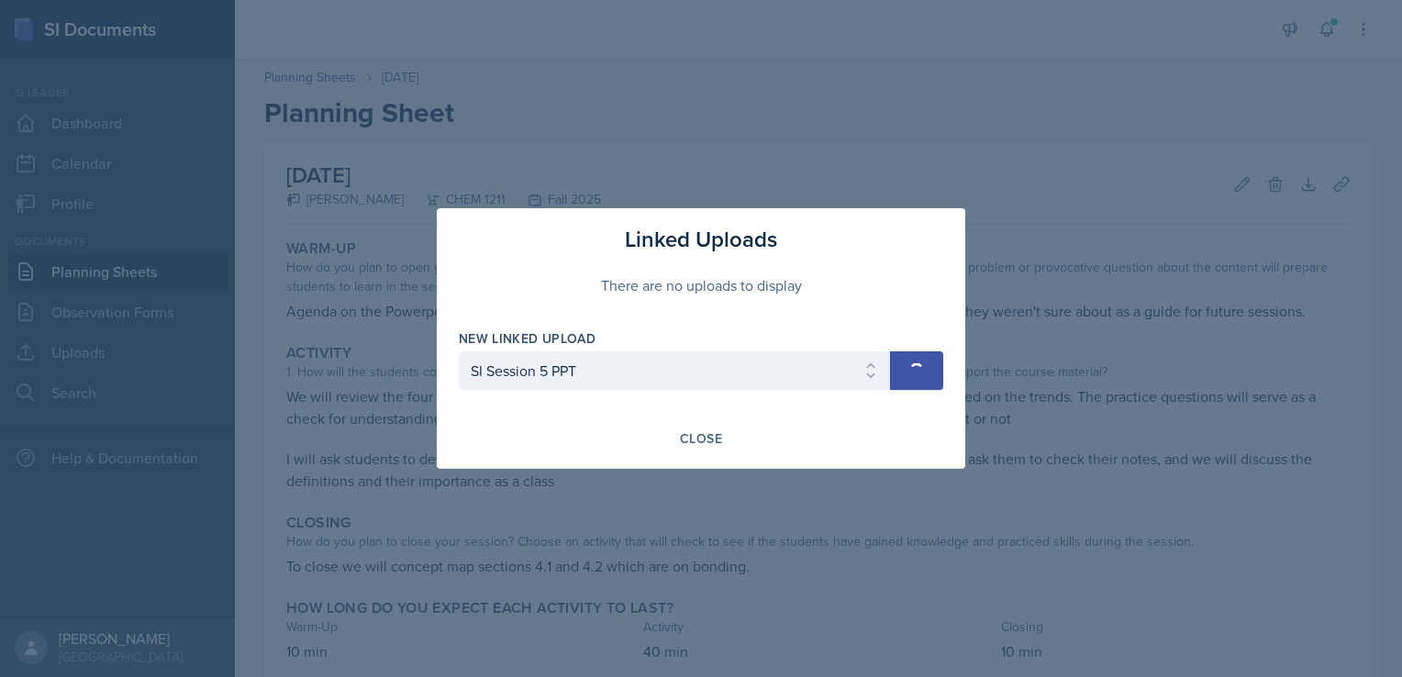
select select
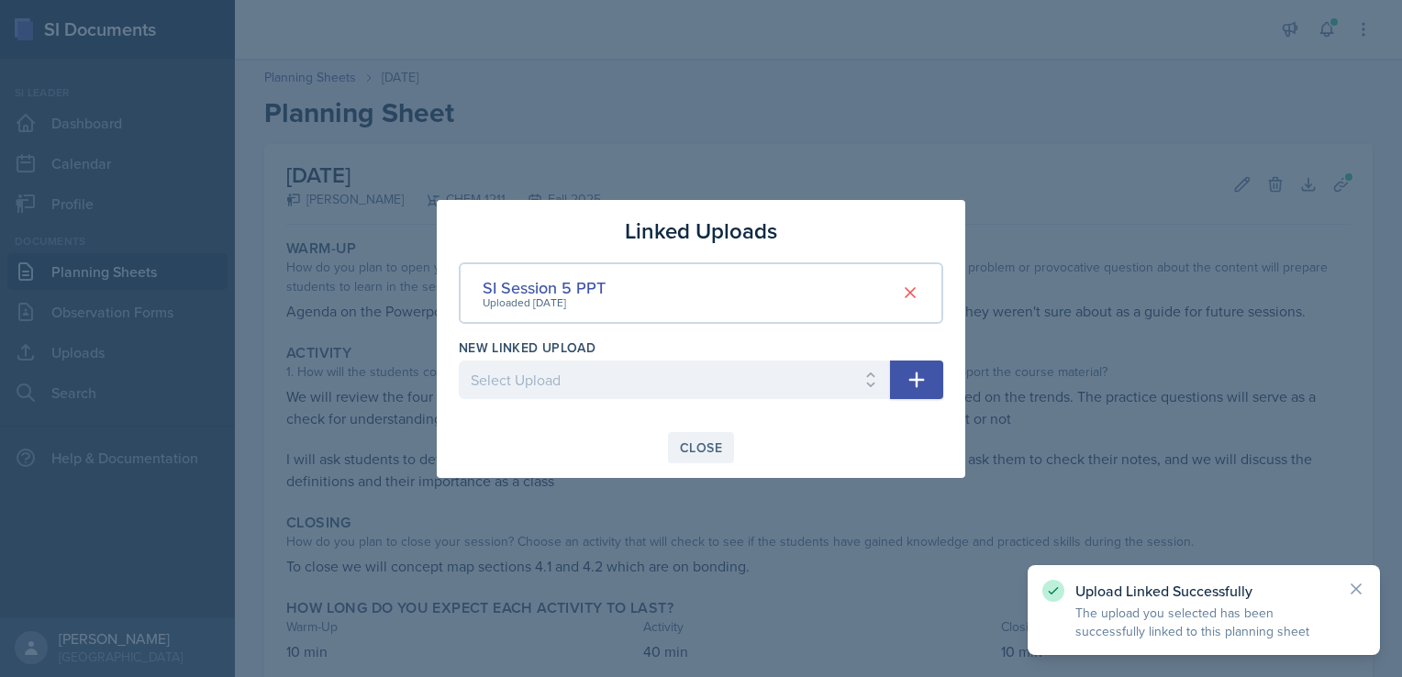
click at [687, 447] on div "Close" at bounding box center [701, 447] width 42 height 15
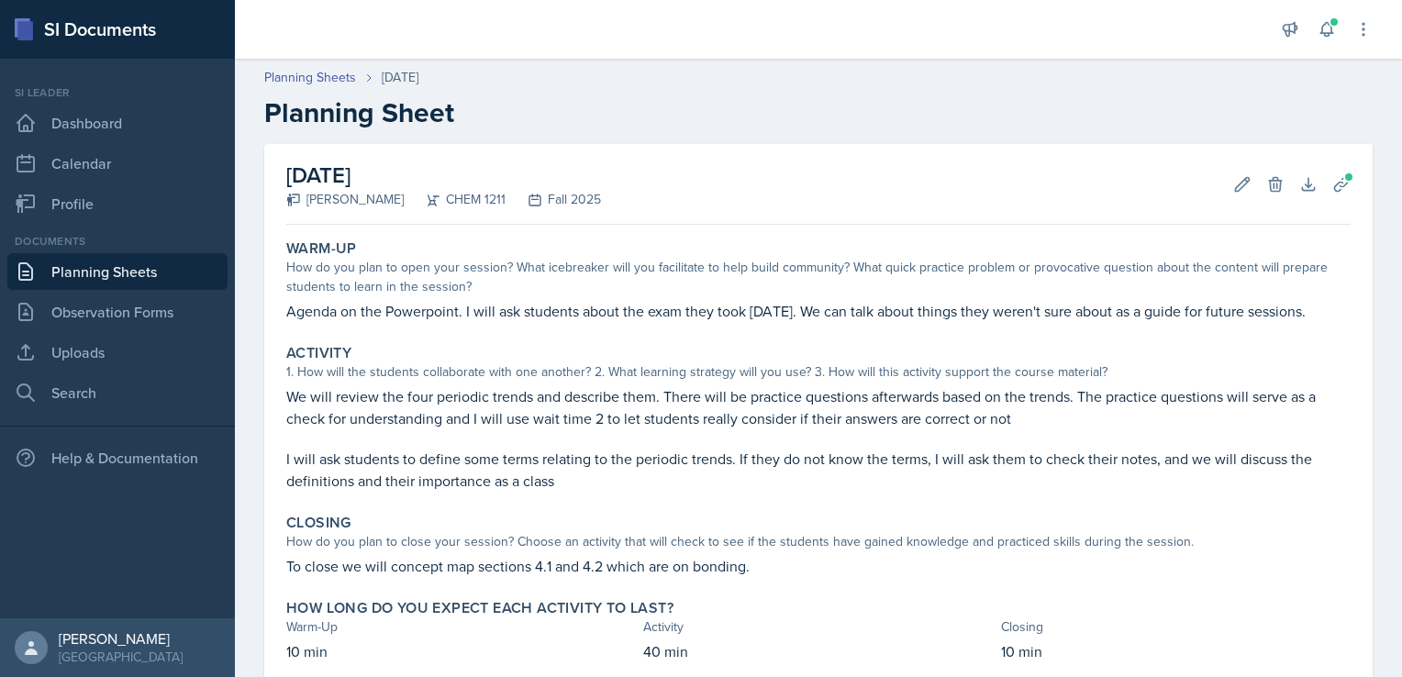
scroll to position [132, 0]
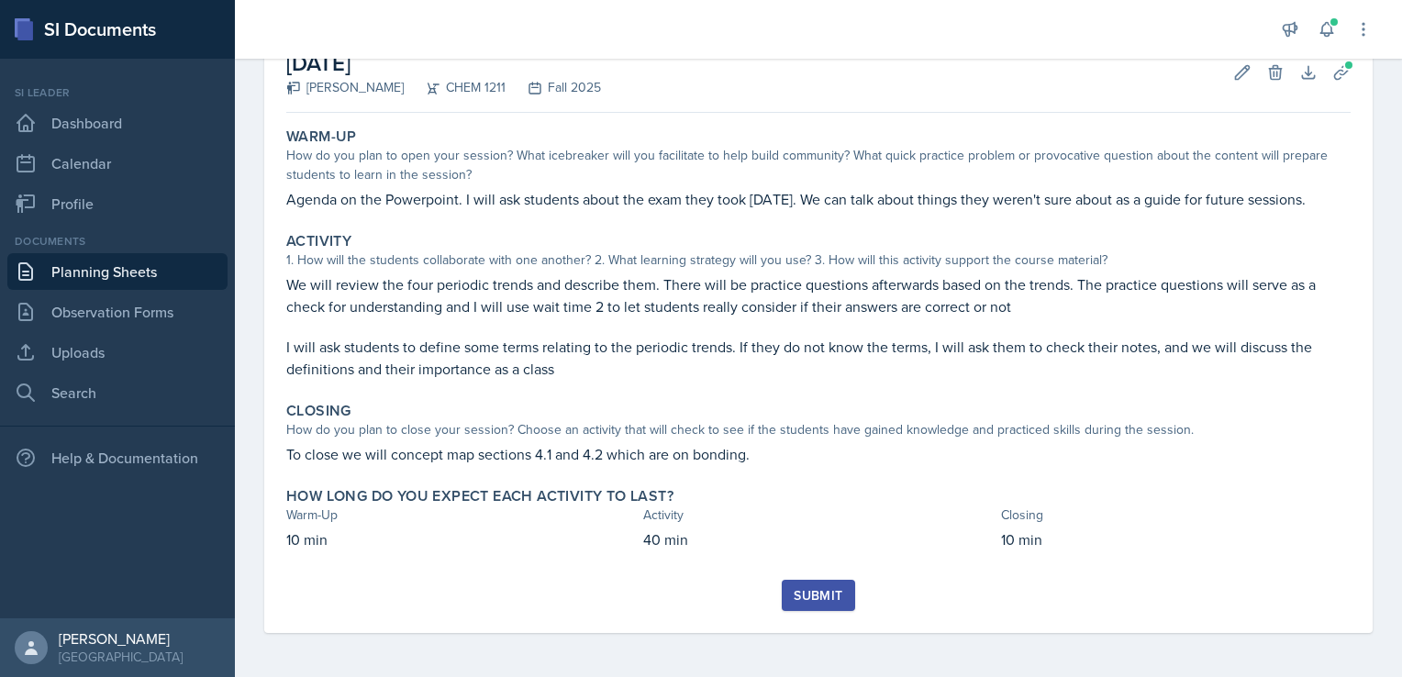
click at [803, 593] on div "Submit" at bounding box center [818, 595] width 49 height 15
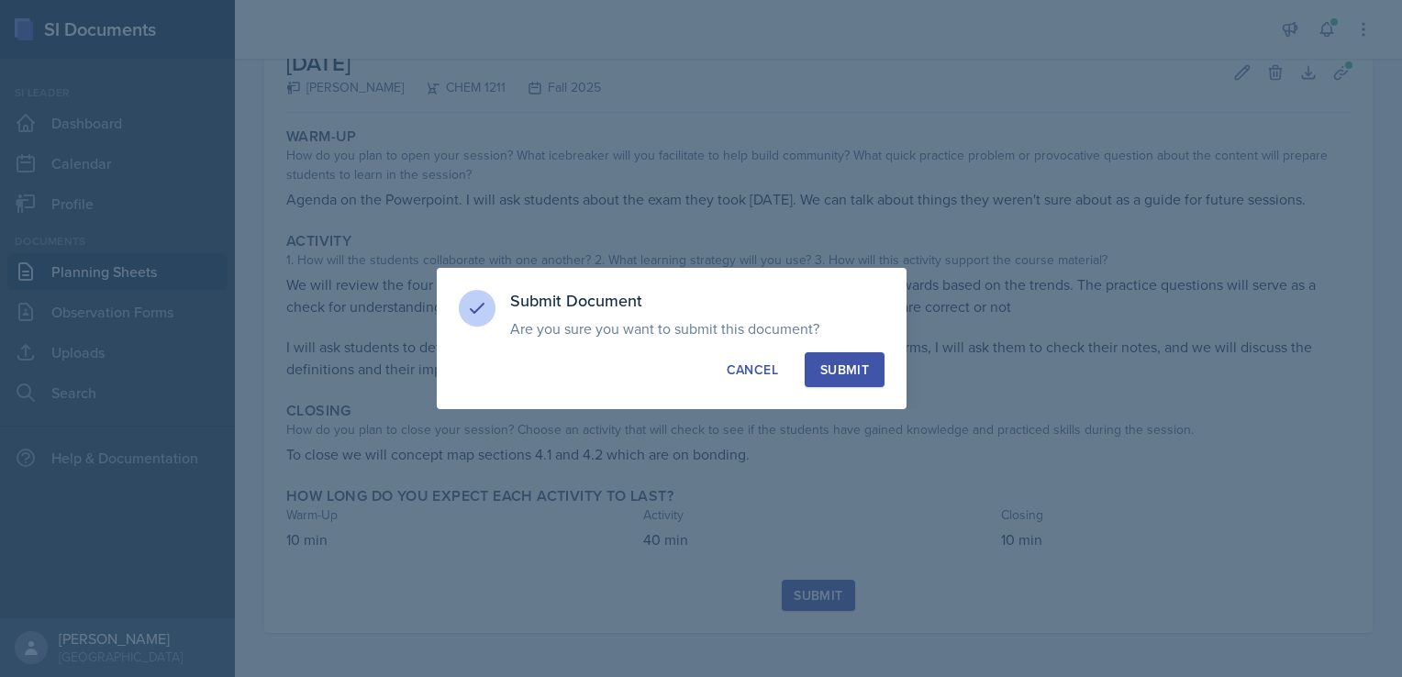
click at [861, 365] on div "Submit" at bounding box center [844, 370] width 49 height 18
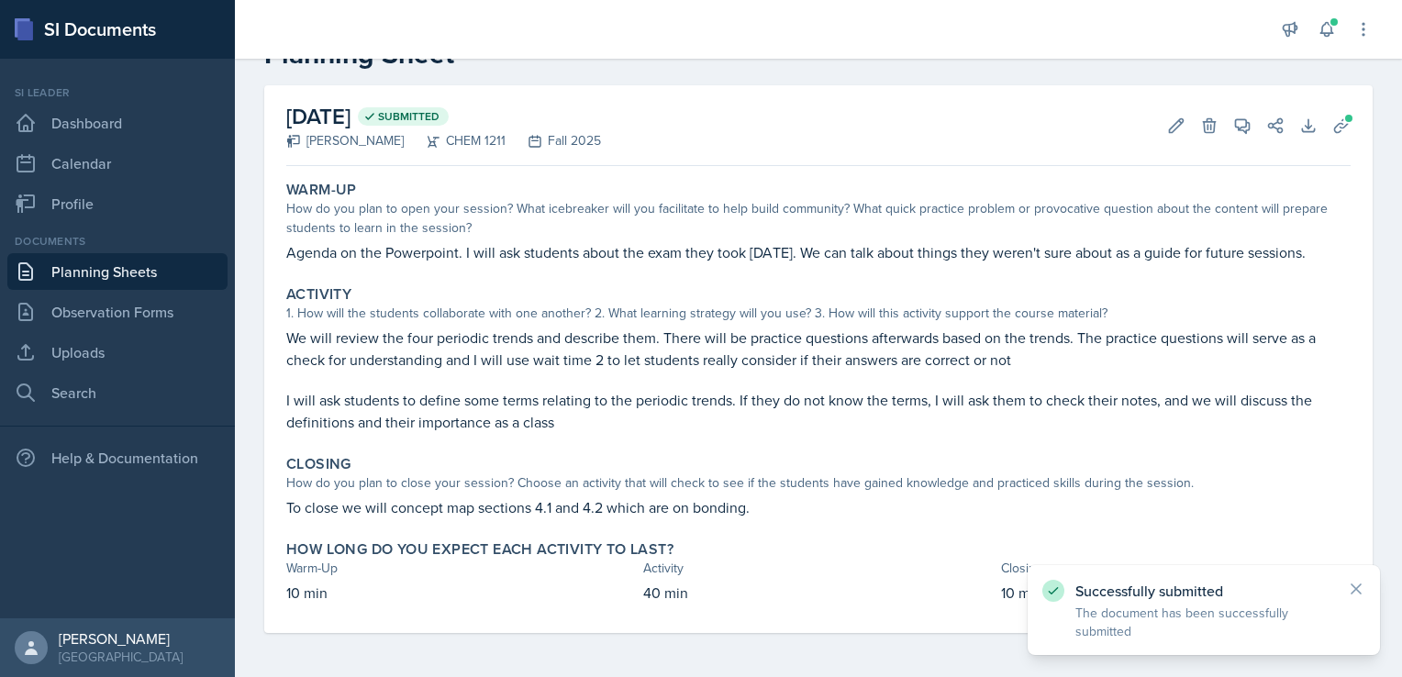
scroll to position [80, 0]
click at [125, 265] on link "Planning Sheets" at bounding box center [117, 271] width 220 height 37
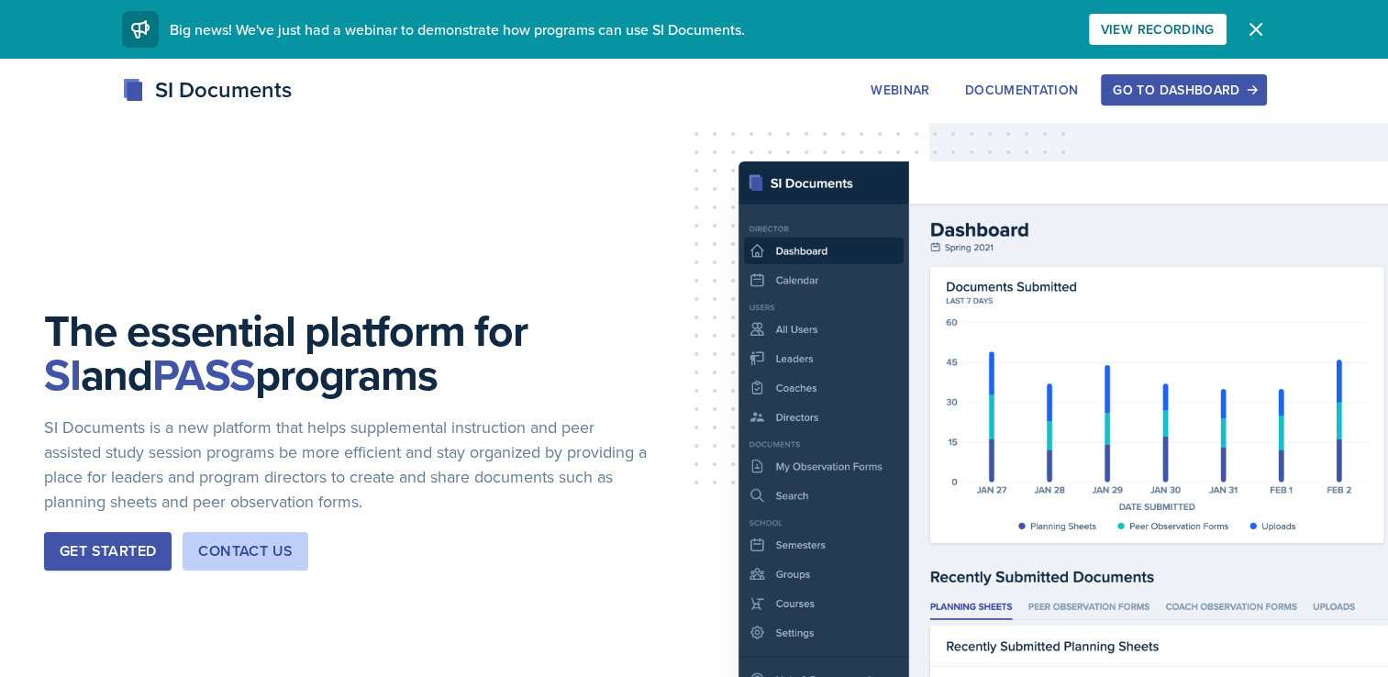
click at [1191, 90] on div "Go to Dashboard" at bounding box center [1183, 90] width 141 height 15
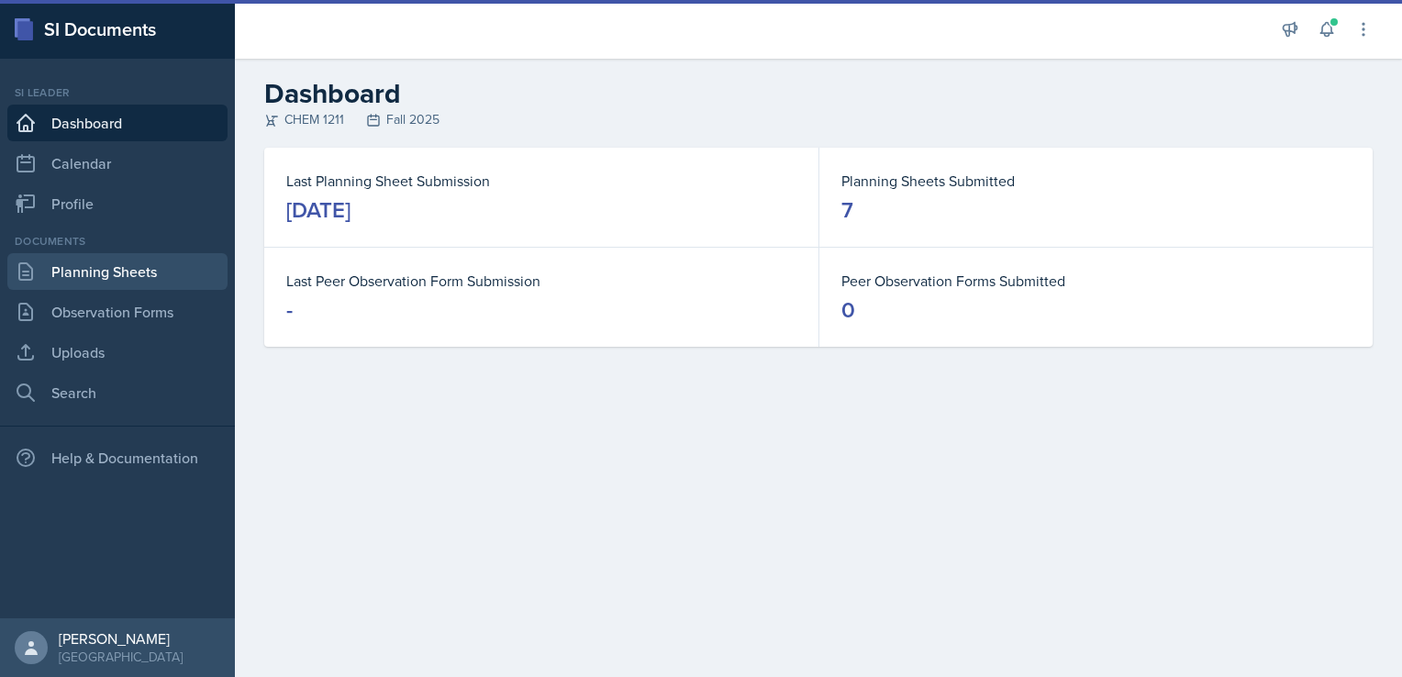
click at [59, 267] on link "Planning Sheets" at bounding box center [117, 271] width 220 height 37
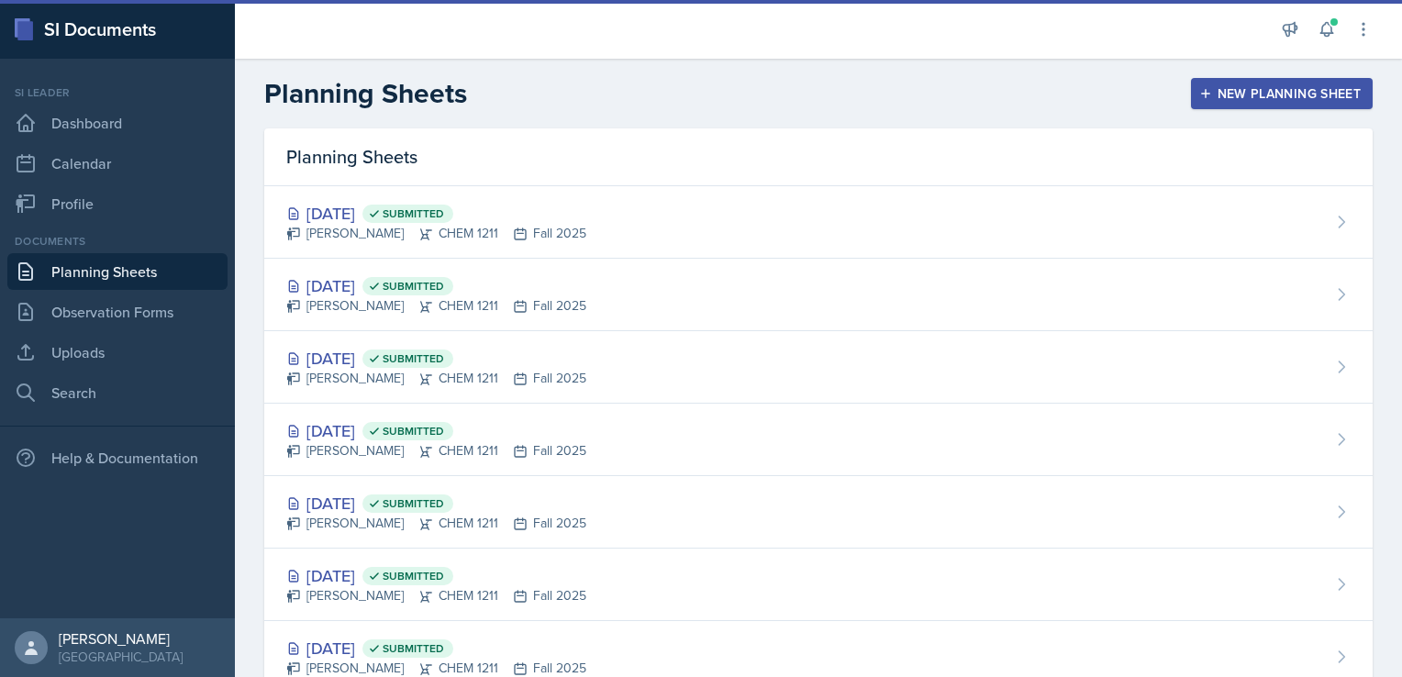
click at [1244, 90] on div "New Planning Sheet" at bounding box center [1282, 93] width 158 height 15
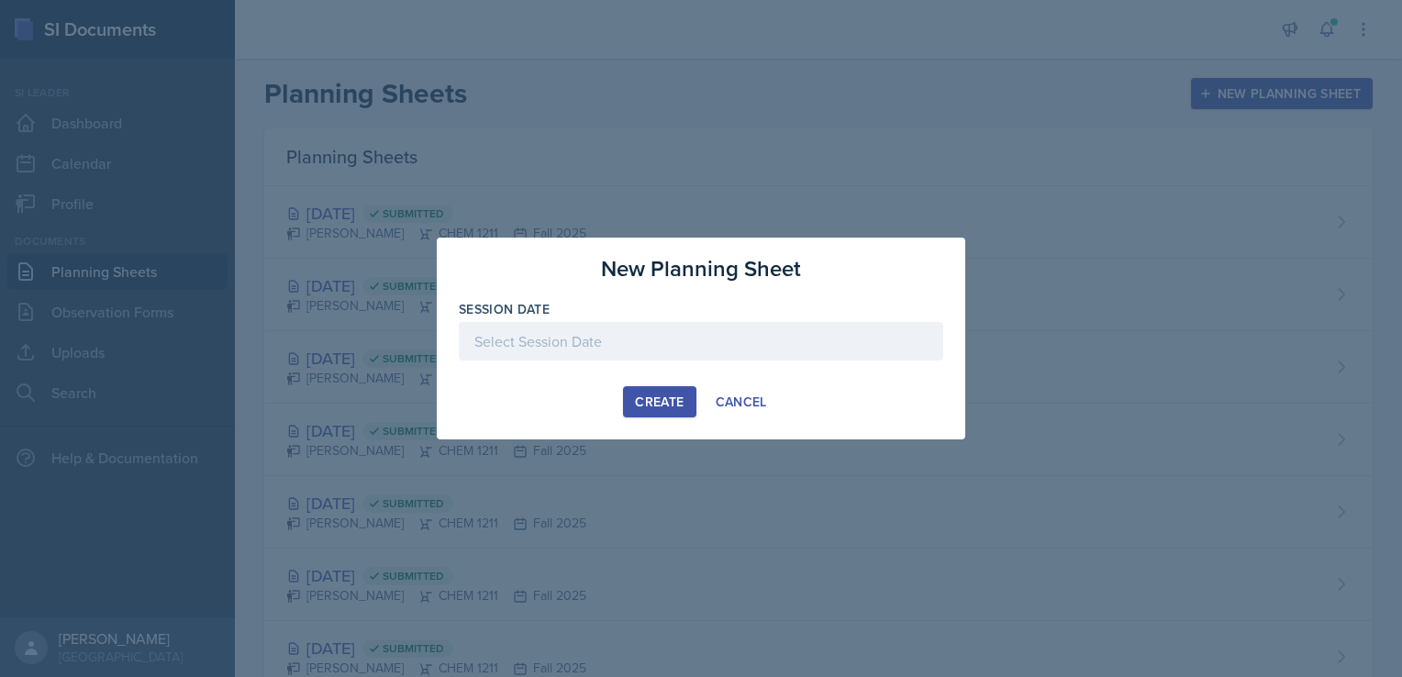
click at [674, 397] on div "Create" at bounding box center [659, 402] width 49 height 15
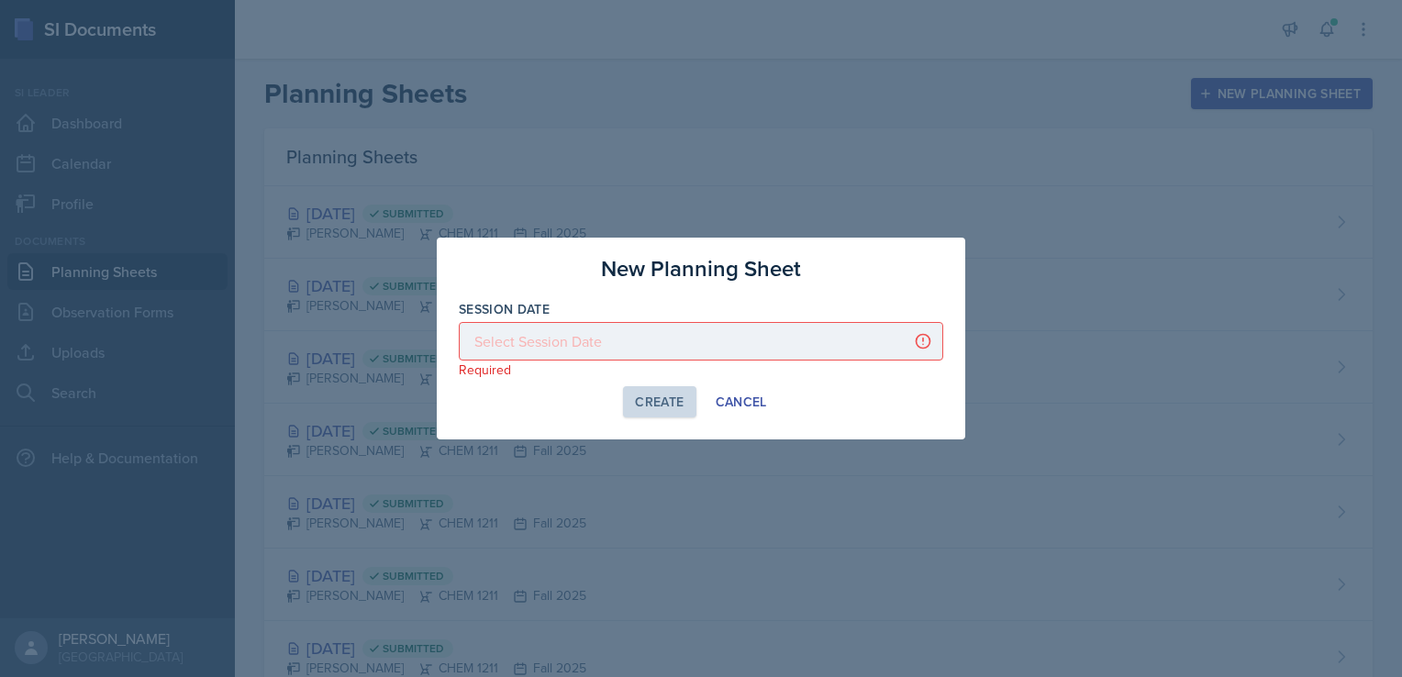
click at [655, 336] on div at bounding box center [701, 341] width 484 height 39
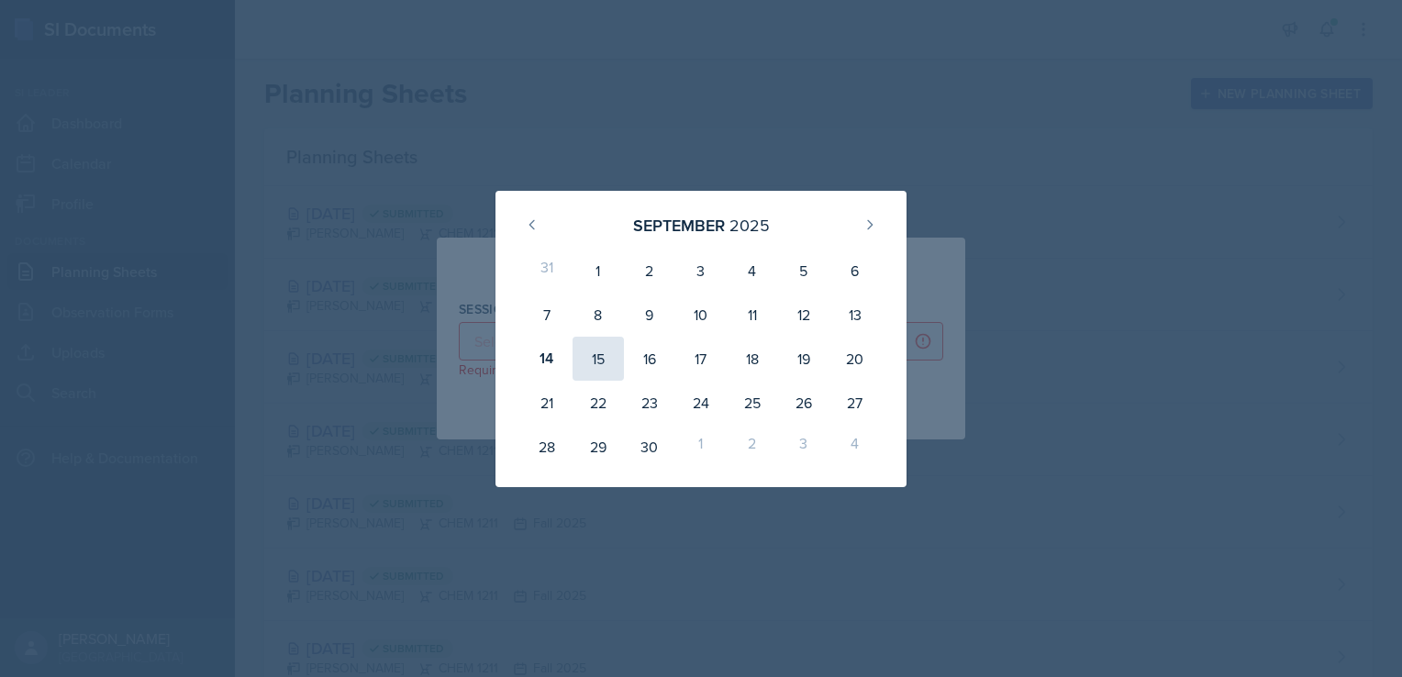
click at [586, 346] on div "15" at bounding box center [598, 359] width 51 height 44
type input "[DATE]"
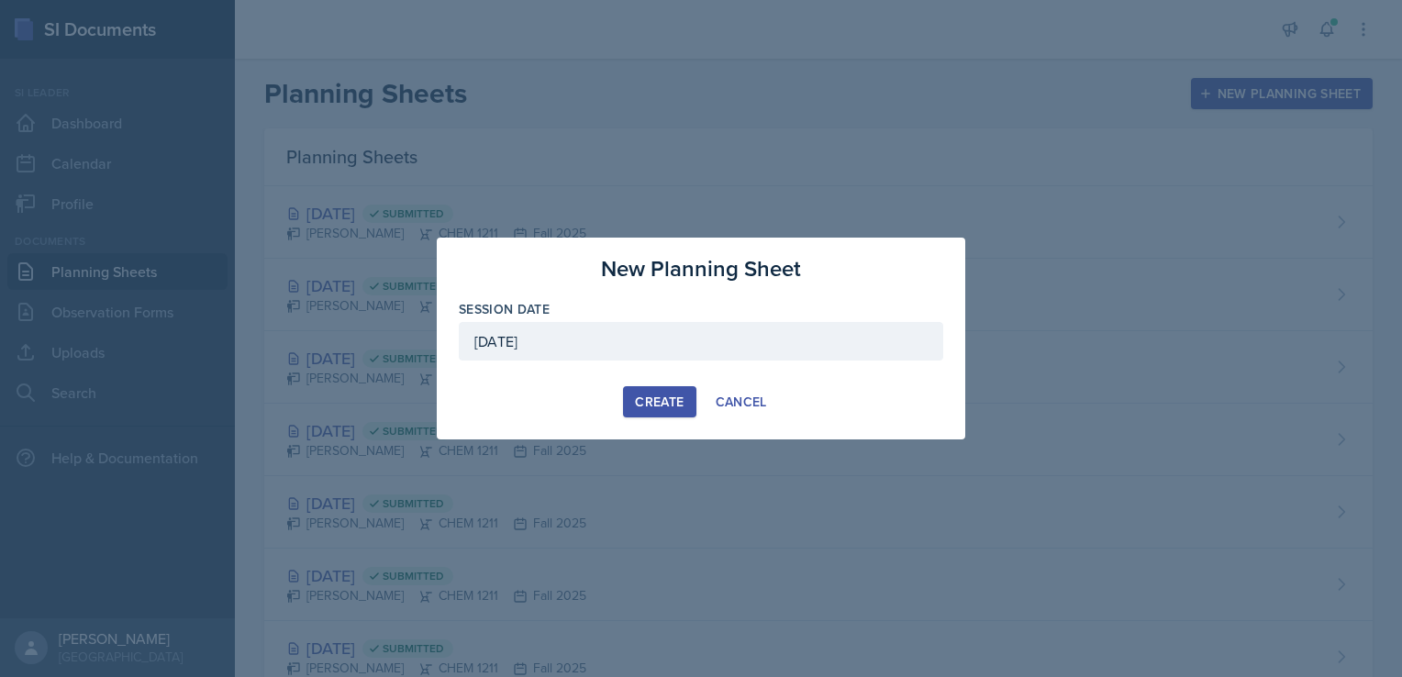
click at [660, 405] on div "Create" at bounding box center [659, 402] width 49 height 15
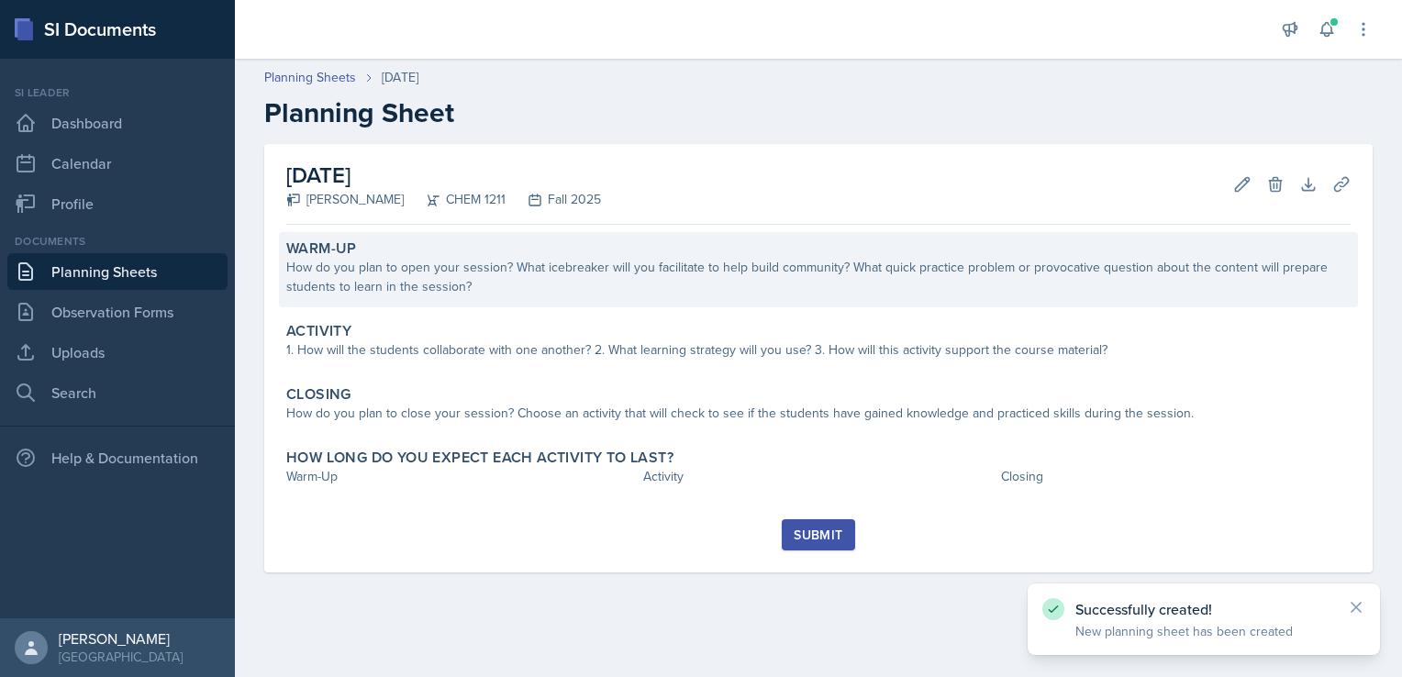
click at [511, 287] on div "How do you plan to open your session? What icebreaker will you facilitate to he…" at bounding box center [818, 277] width 1064 height 39
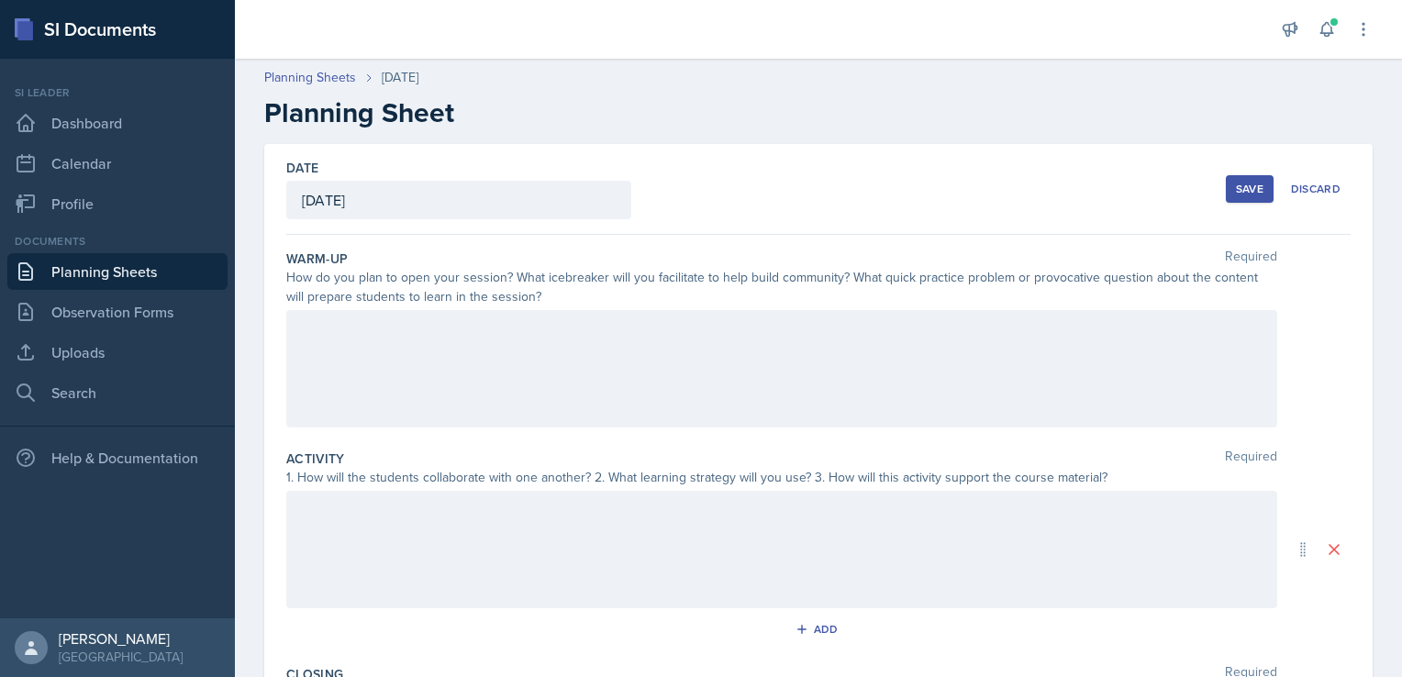
click at [467, 338] on div at bounding box center [781, 368] width 991 height 117
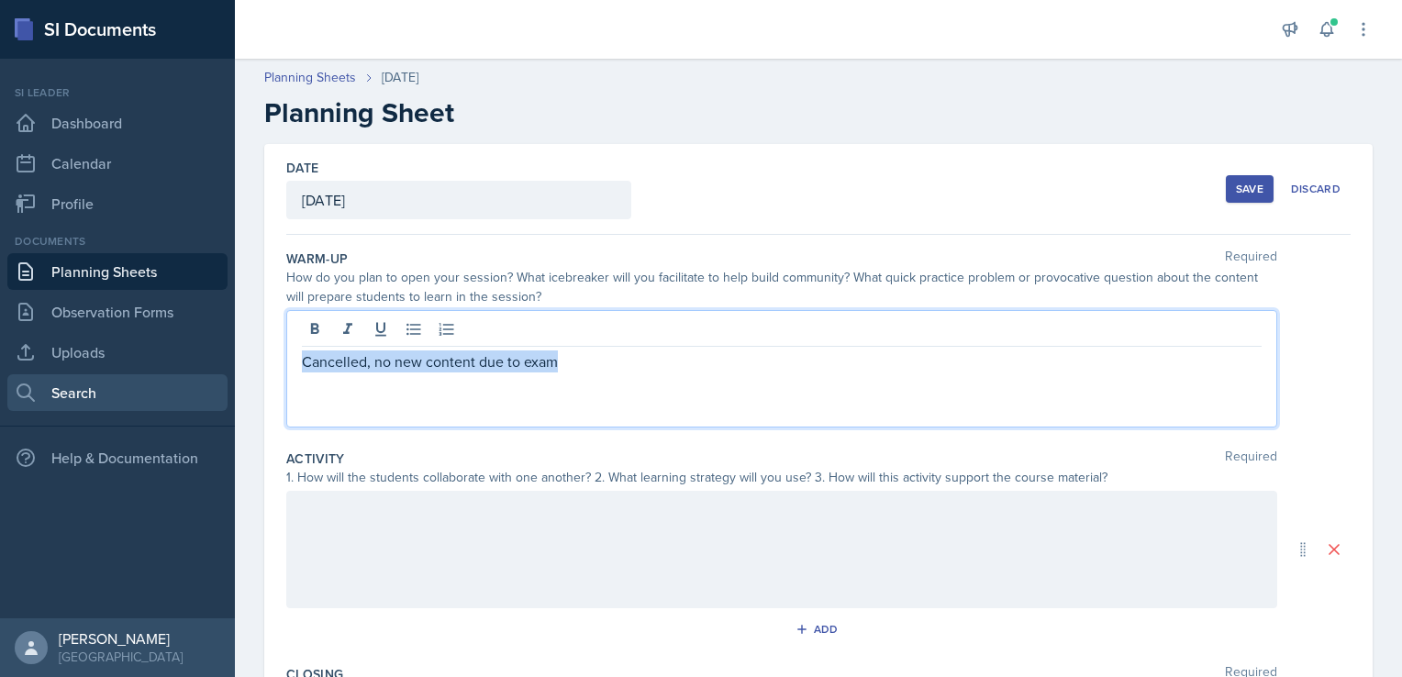
drag, startPoint x: 572, startPoint y: 366, endPoint x: 139, endPoint y: 387, distance: 432.7
click at [139, 387] on div "SI Documents Si leader Dashboard Calendar Profile Documents Planning Sheets Obs…" at bounding box center [701, 338] width 1402 height 677
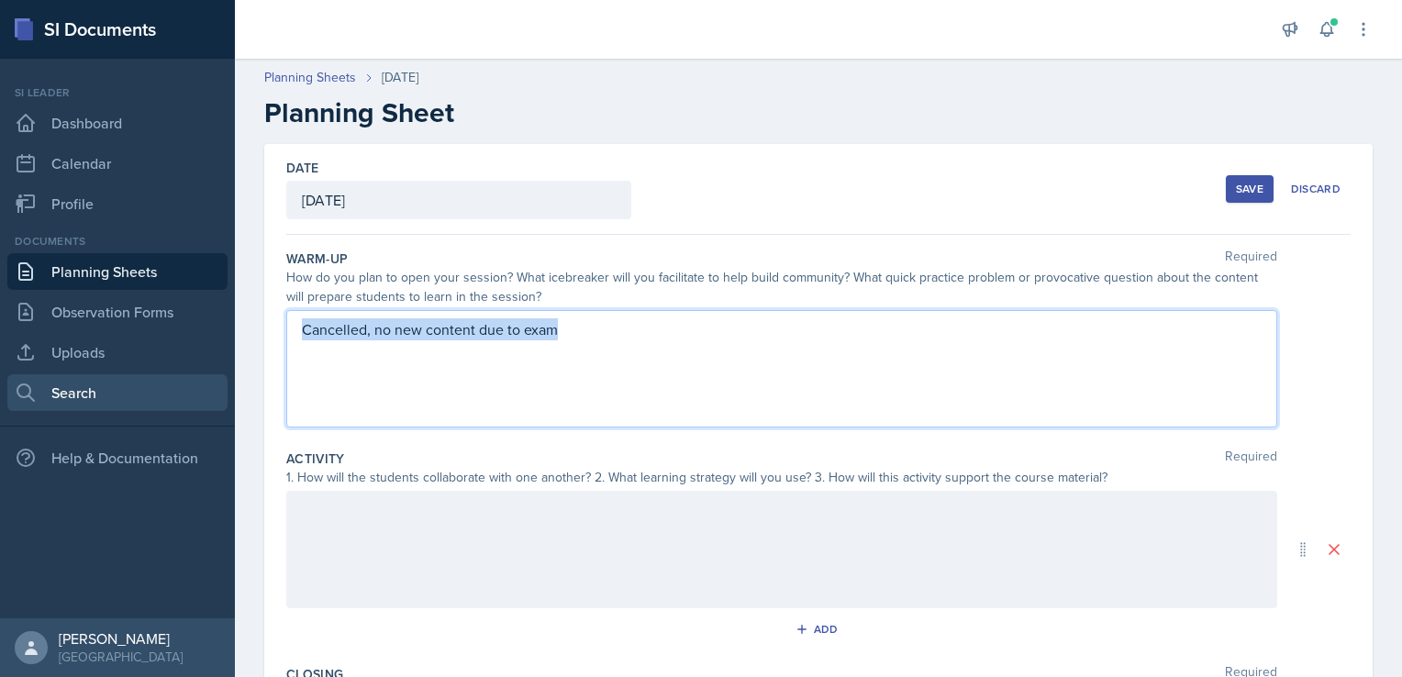
copy p "Cancelled, no new content due to exam"
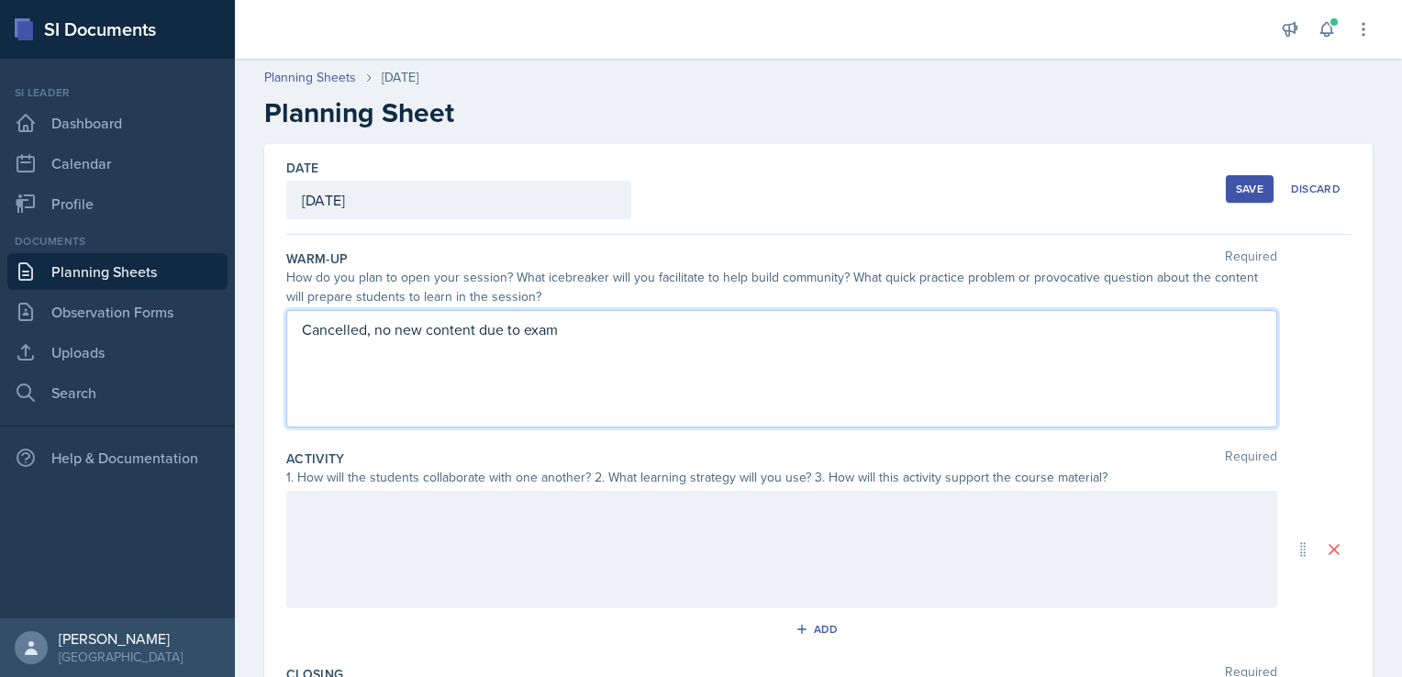
click at [492, 506] on div at bounding box center [781, 549] width 991 height 117
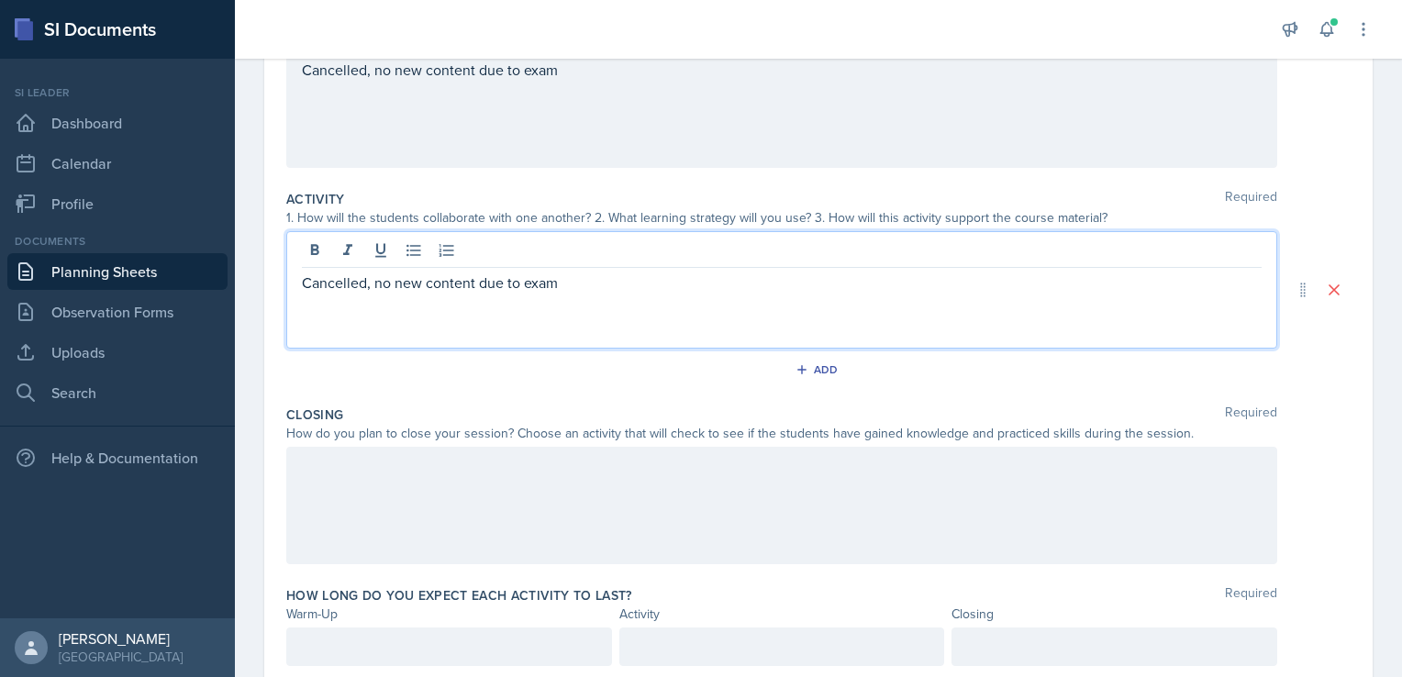
scroll to position [320, 0]
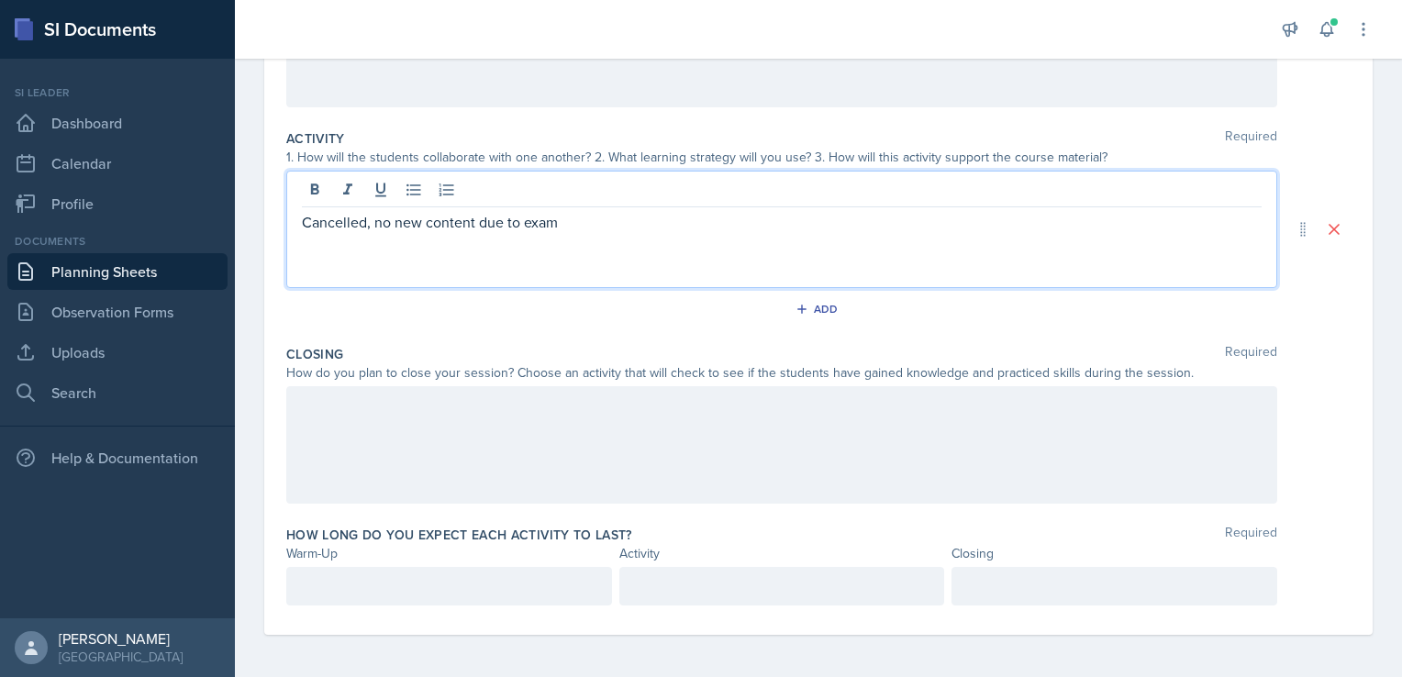
click at [562, 424] on div at bounding box center [781, 444] width 991 height 117
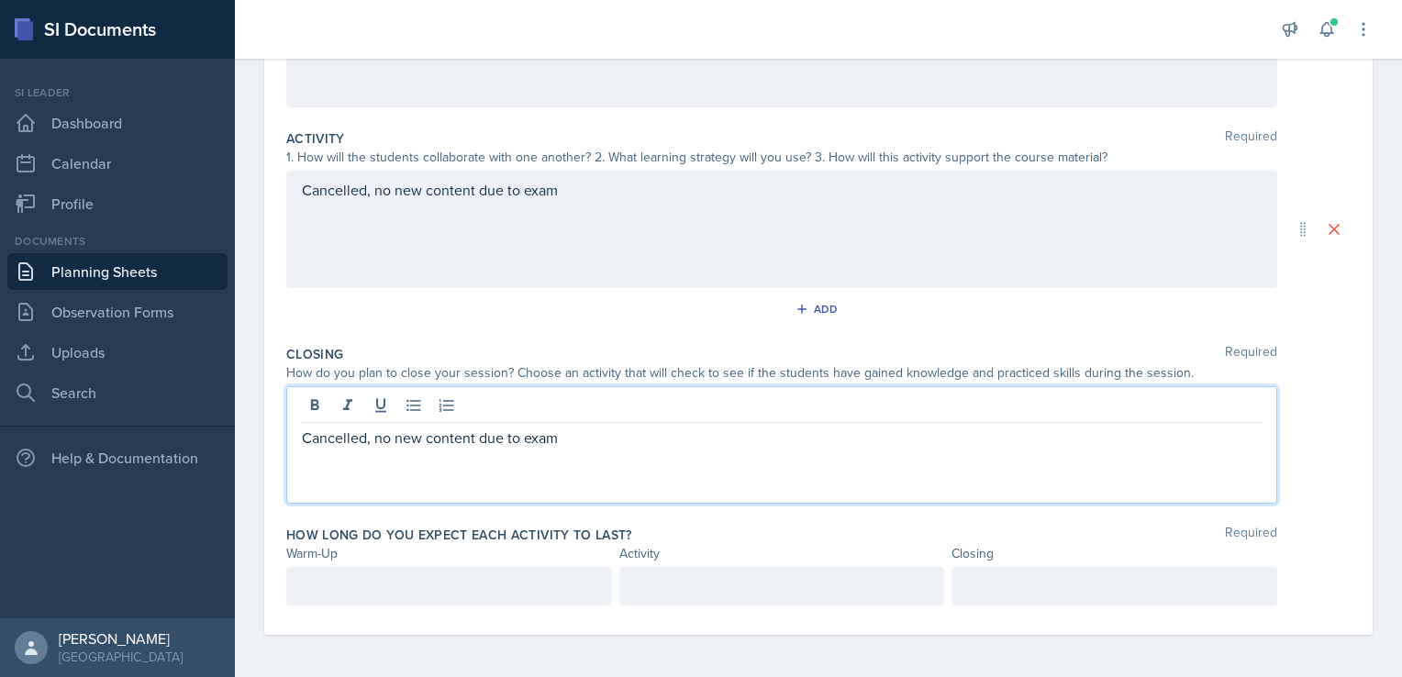
click at [477, 585] on p at bounding box center [449, 586] width 295 height 22
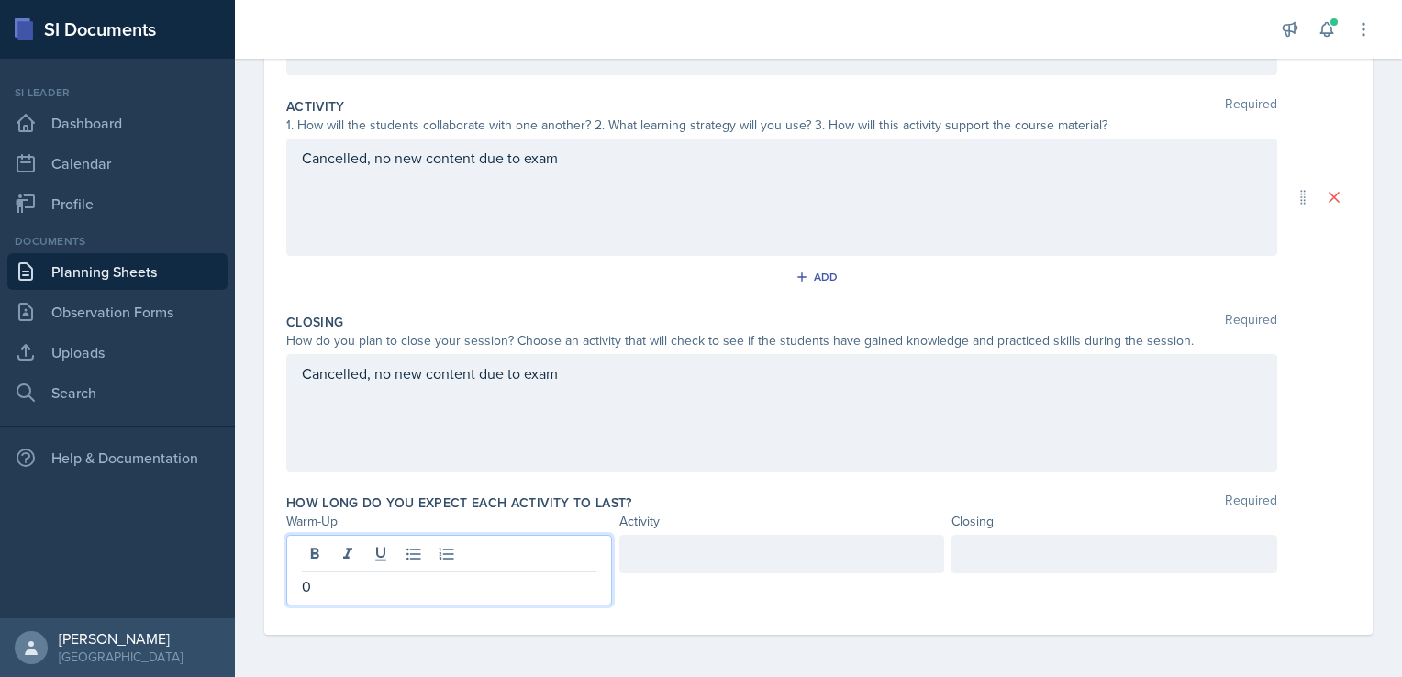
click at [661, 550] on div at bounding box center [782, 554] width 326 height 39
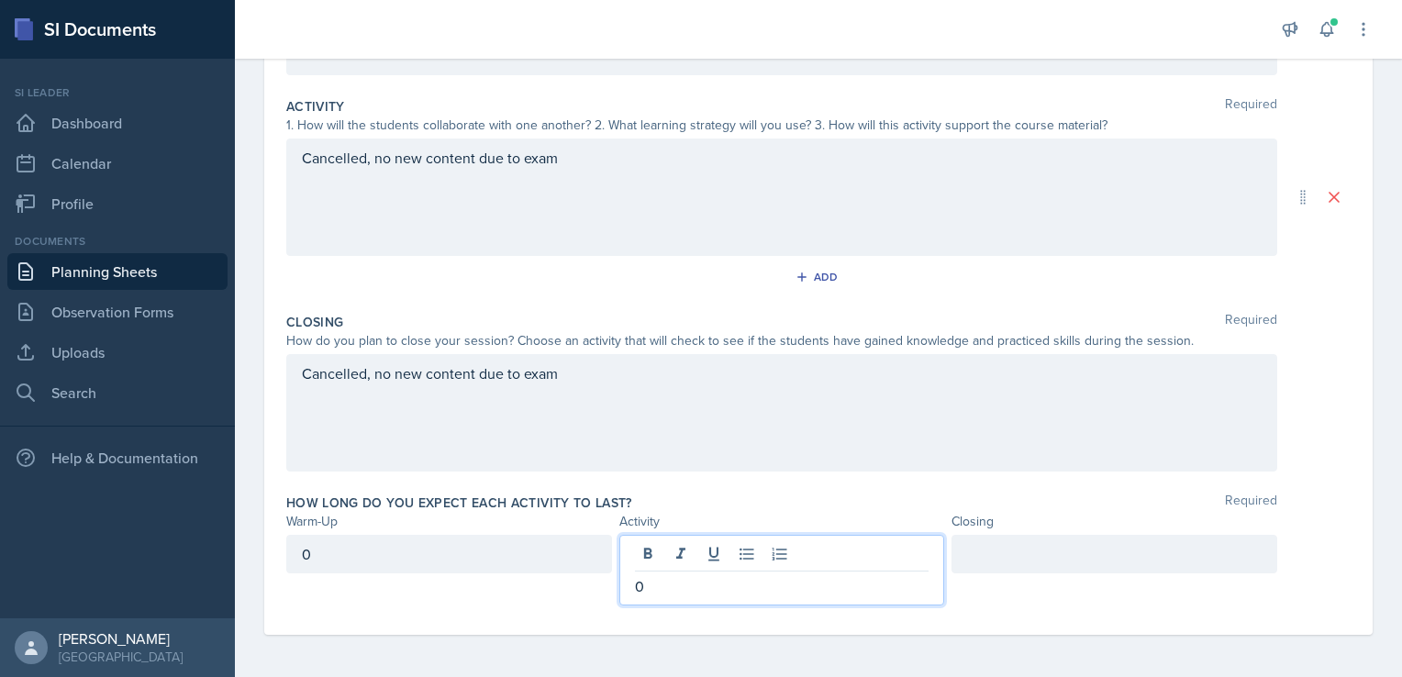
click at [998, 542] on div at bounding box center [1114, 554] width 326 height 39
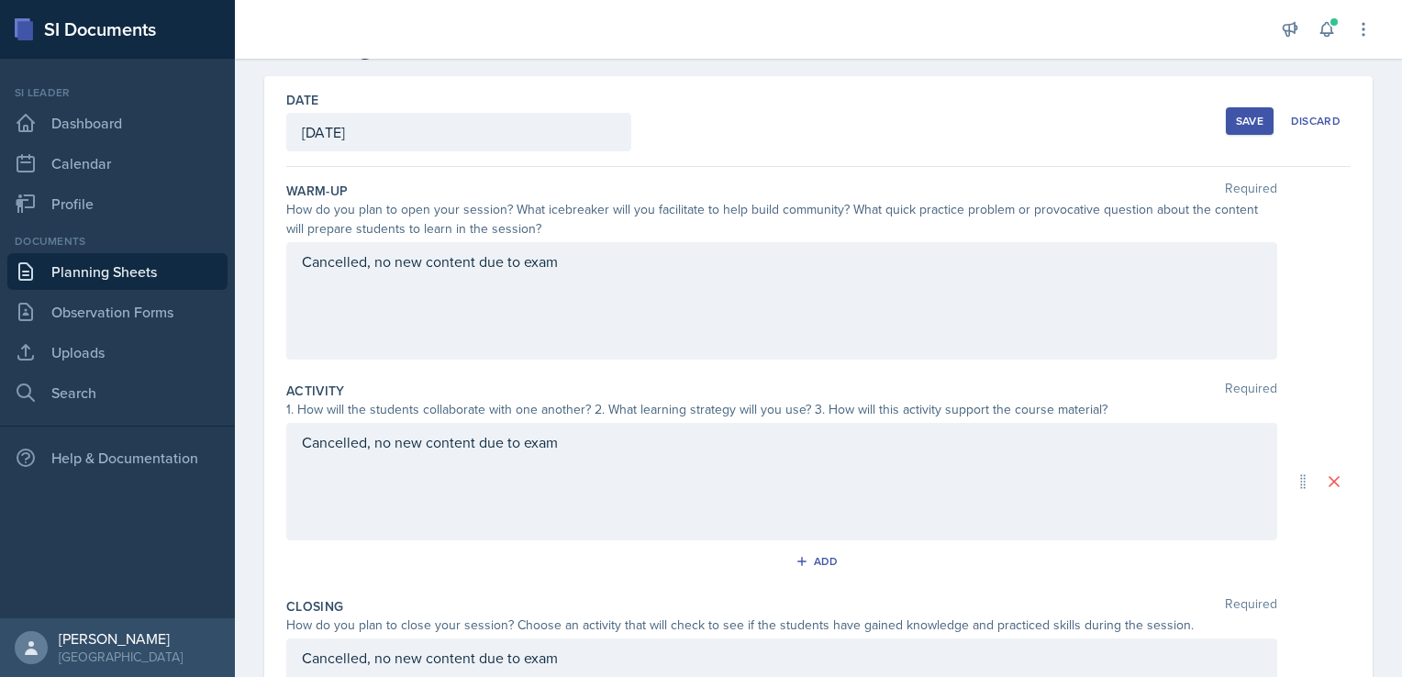
scroll to position [0, 0]
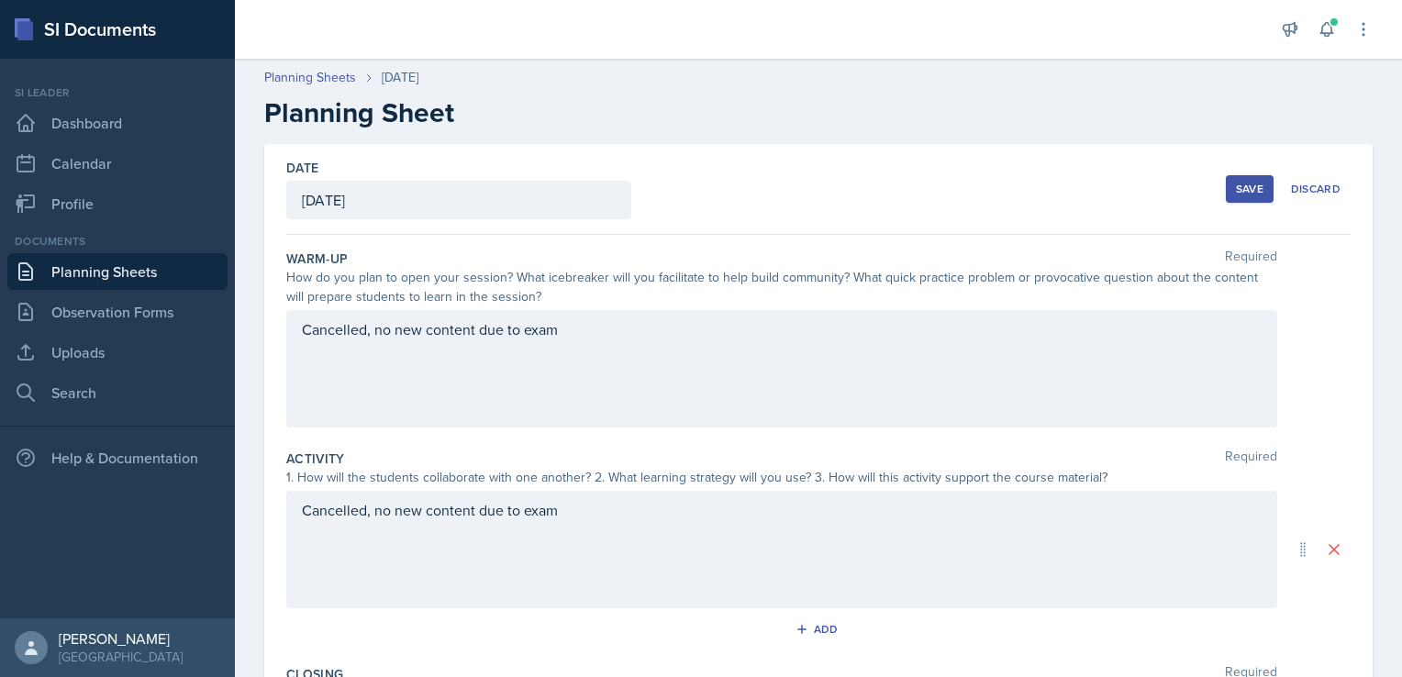
click at [1238, 187] on div "Save" at bounding box center [1250, 189] width 28 height 15
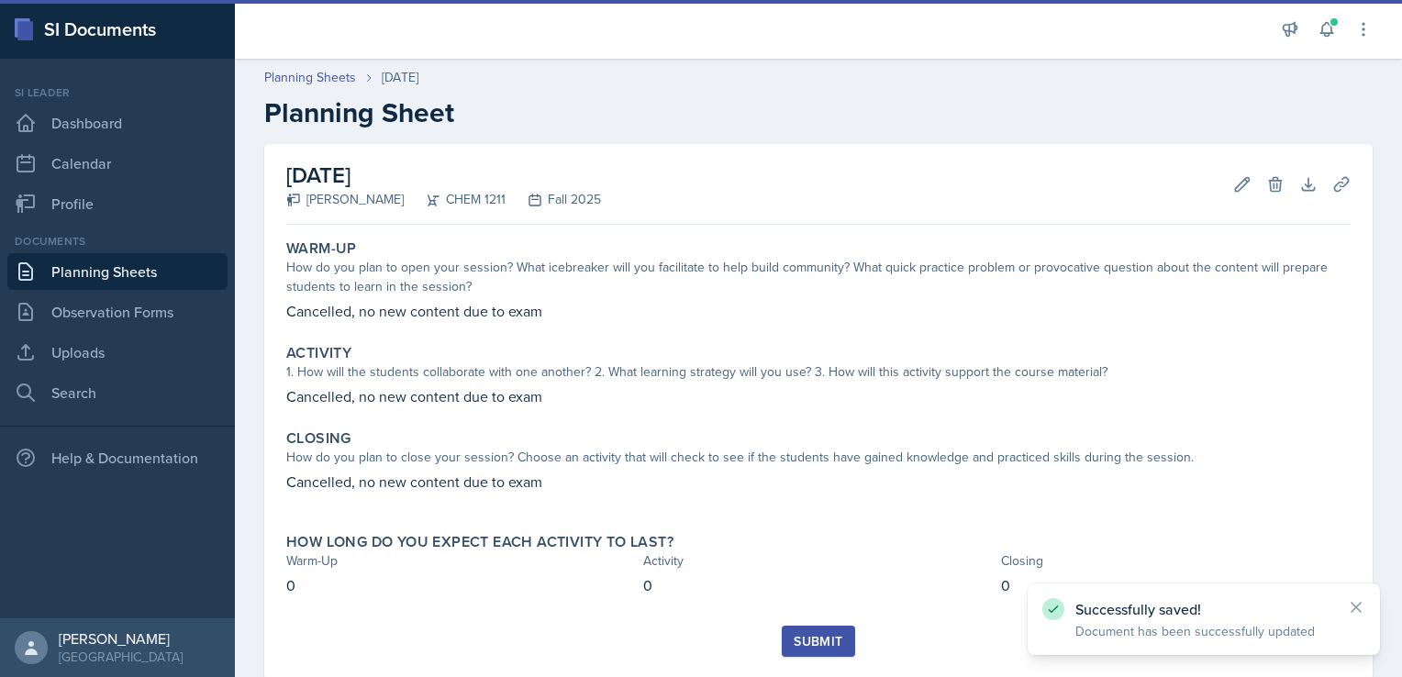
scroll to position [44, 0]
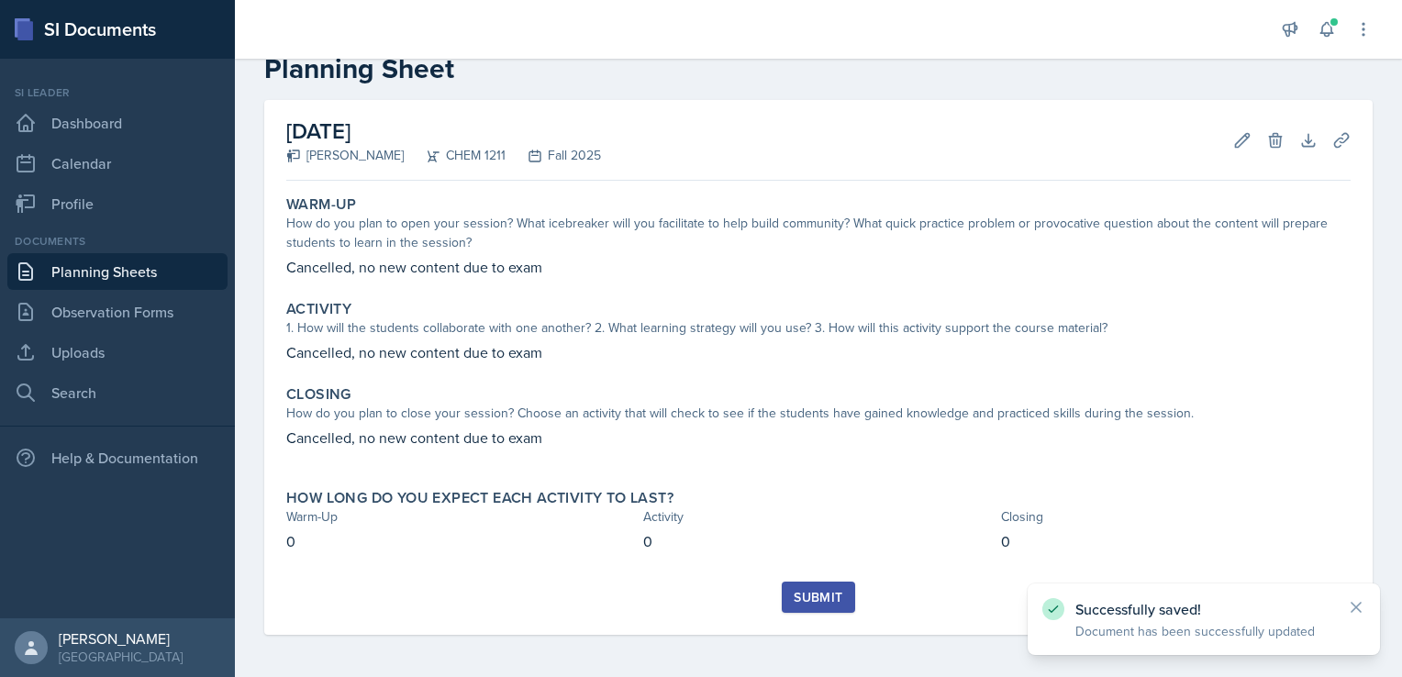
click at [804, 590] on div "Submit" at bounding box center [818, 597] width 49 height 15
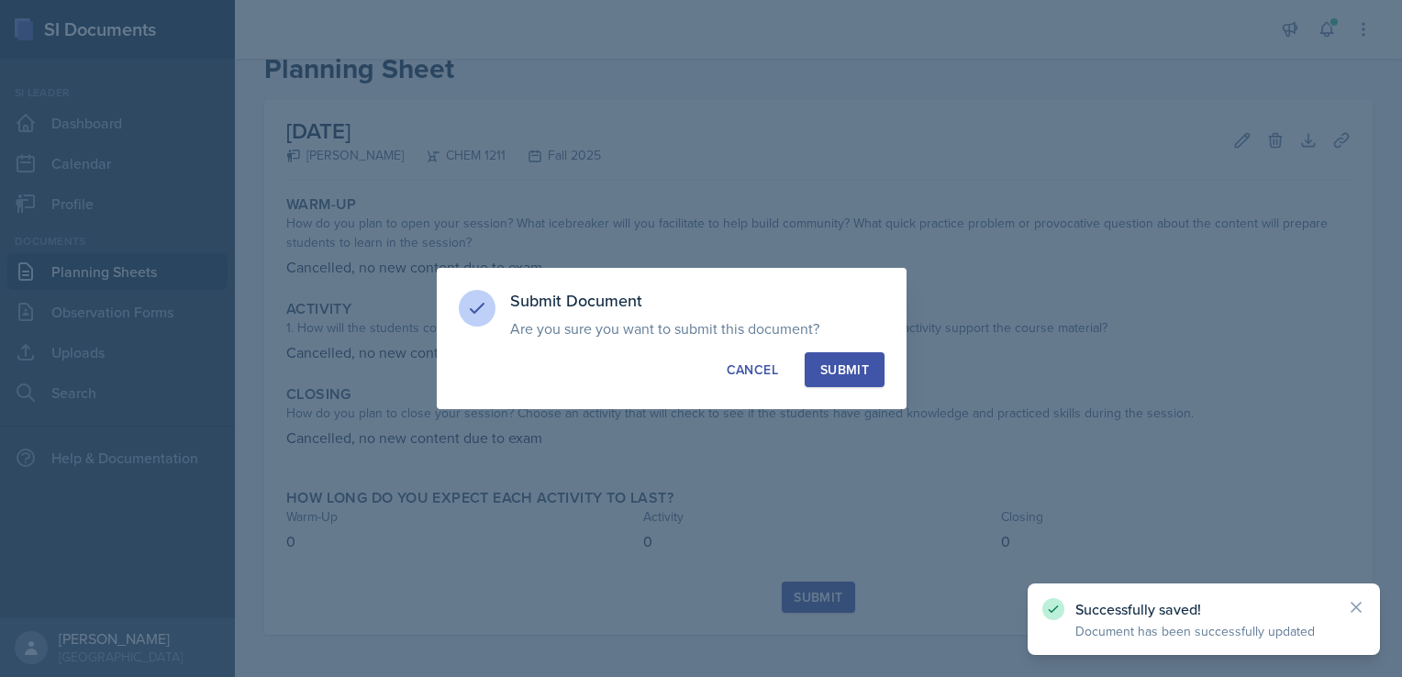
click at [861, 377] on div "Submit" at bounding box center [844, 370] width 49 height 18
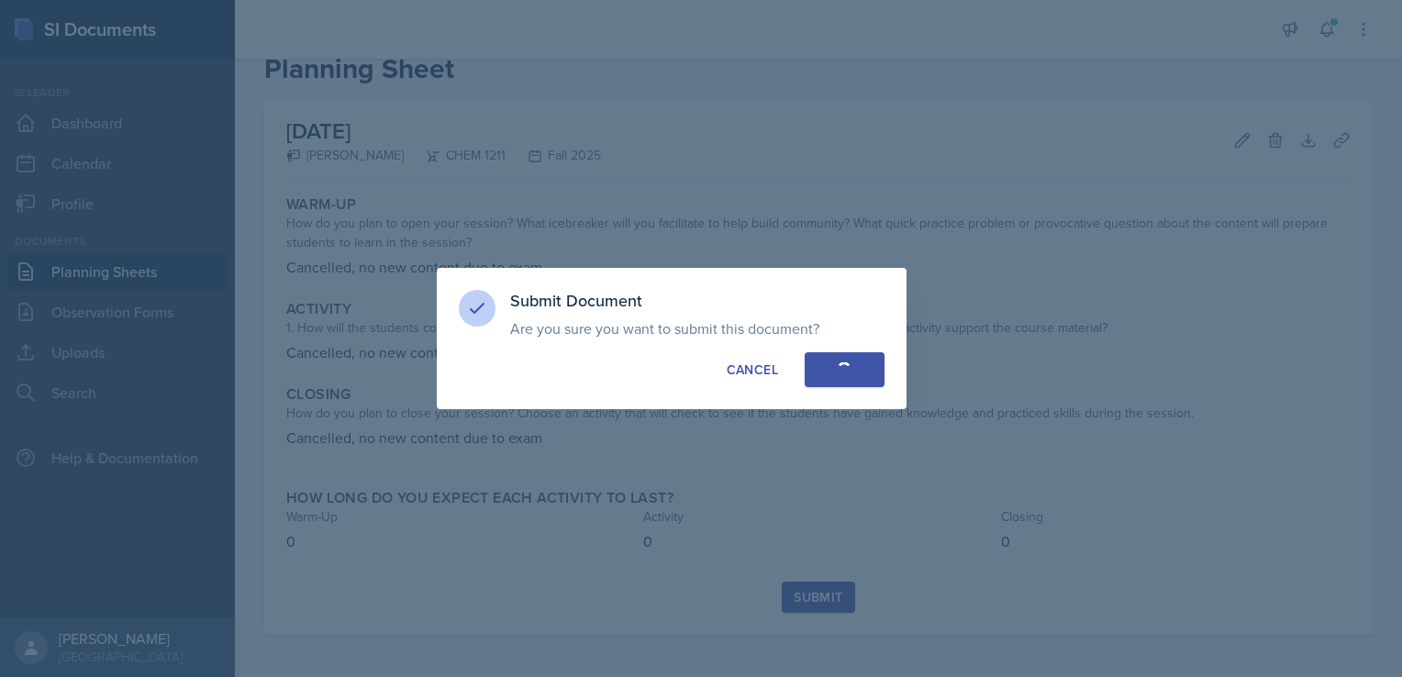
scroll to position [0, 0]
